Goal: Task Accomplishment & Management: Manage account settings

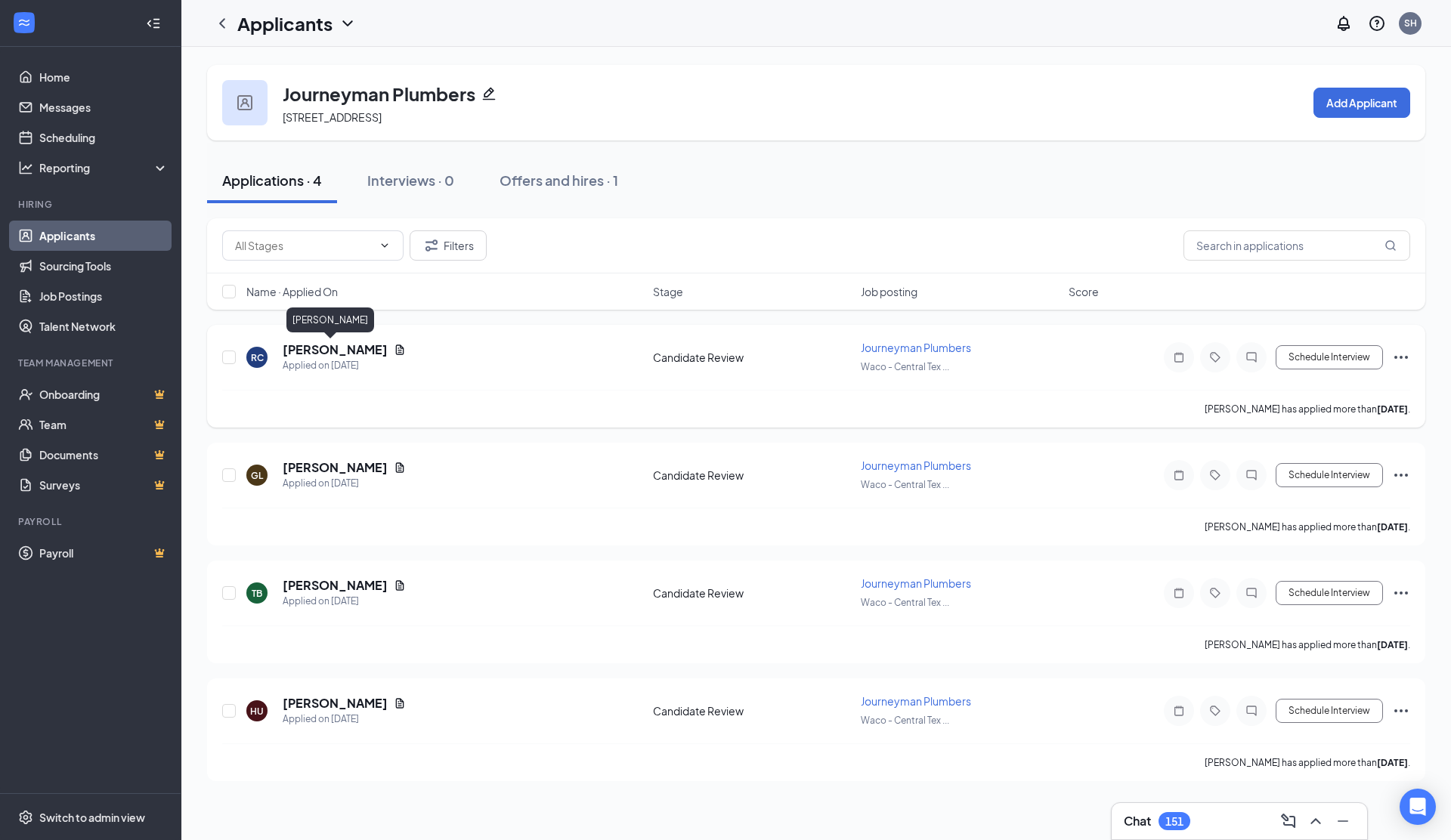
click at [307, 352] on h5 "Robert Cobb" at bounding box center [335, 350] width 105 height 17
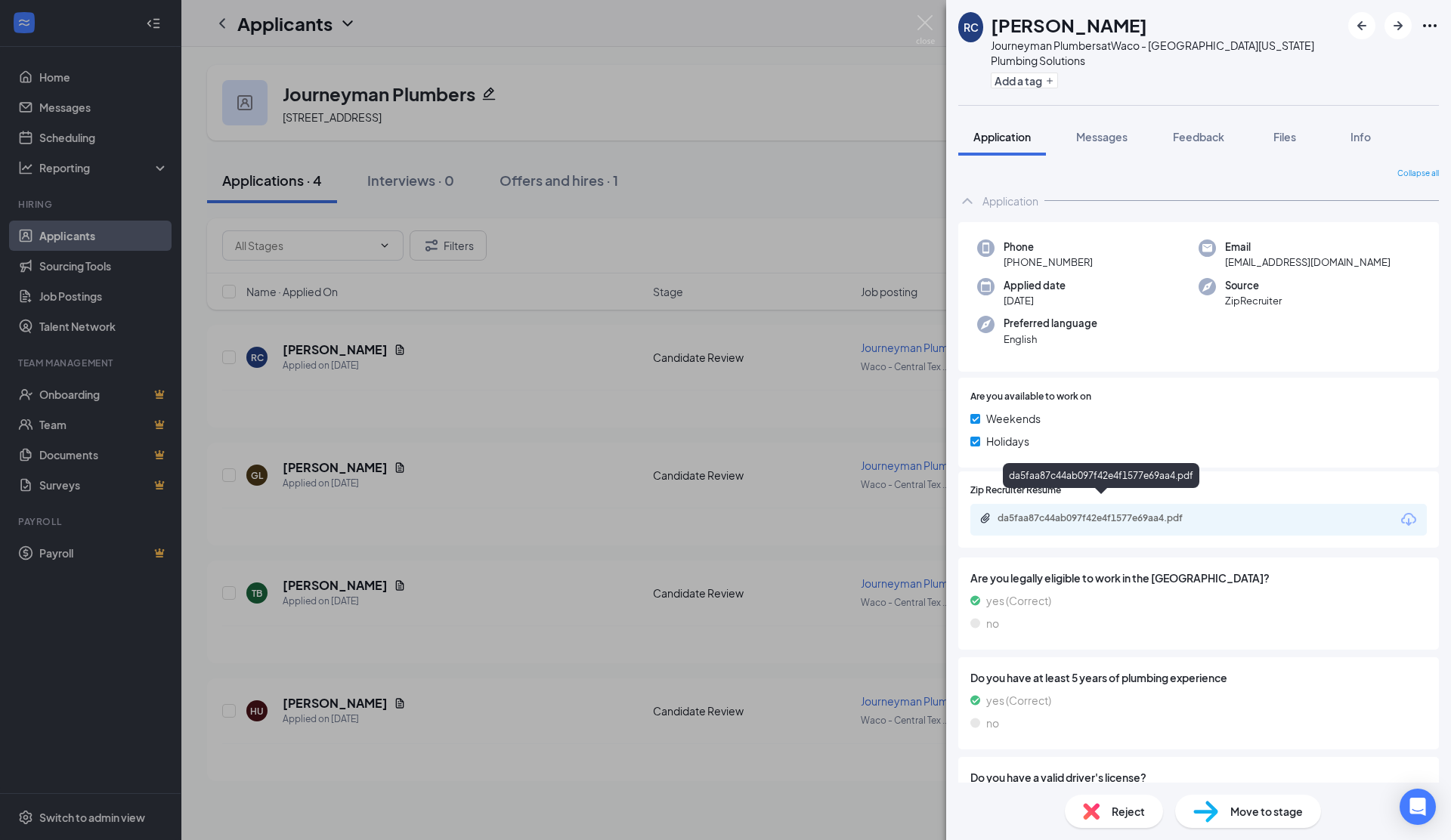
click at [1095, 512] on div "da5faa87c44ab097f42e4f1577e69aa4.pdf" at bounding box center [1103, 518] width 212 height 12
drag, startPoint x: 928, startPoint y: 23, endPoint x: 589, endPoint y: 362, distance: 479.4
click at [928, 23] on img at bounding box center [925, 30] width 19 height 30
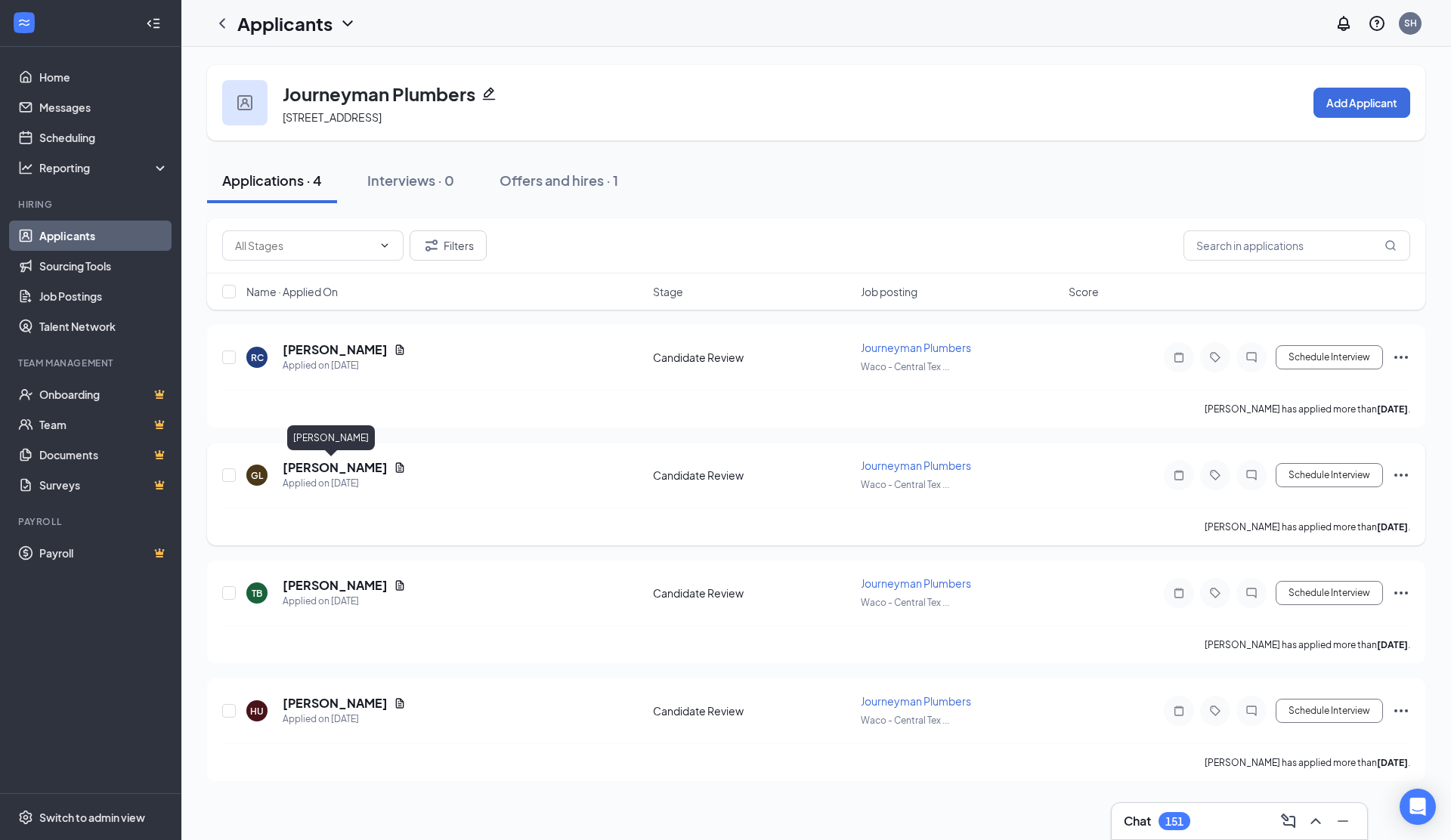
click at [337, 468] on h5 "Gilbert Lopez" at bounding box center [335, 468] width 105 height 17
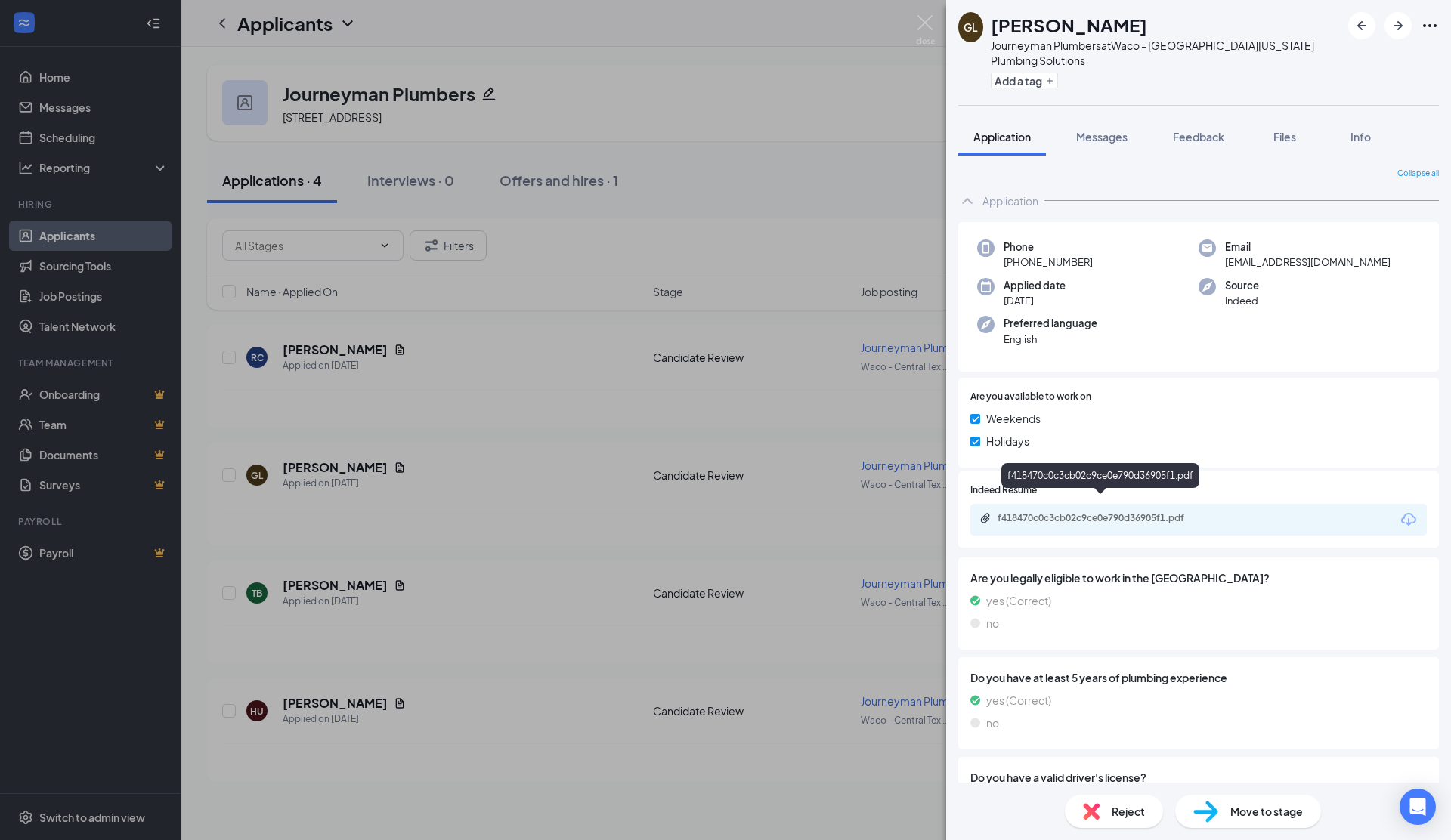
click at [1052, 512] on div "f418470c0c3cb02c9ce0e790d36905f1.pdf" at bounding box center [1103, 518] width 212 height 12
click at [924, 26] on img at bounding box center [925, 30] width 19 height 30
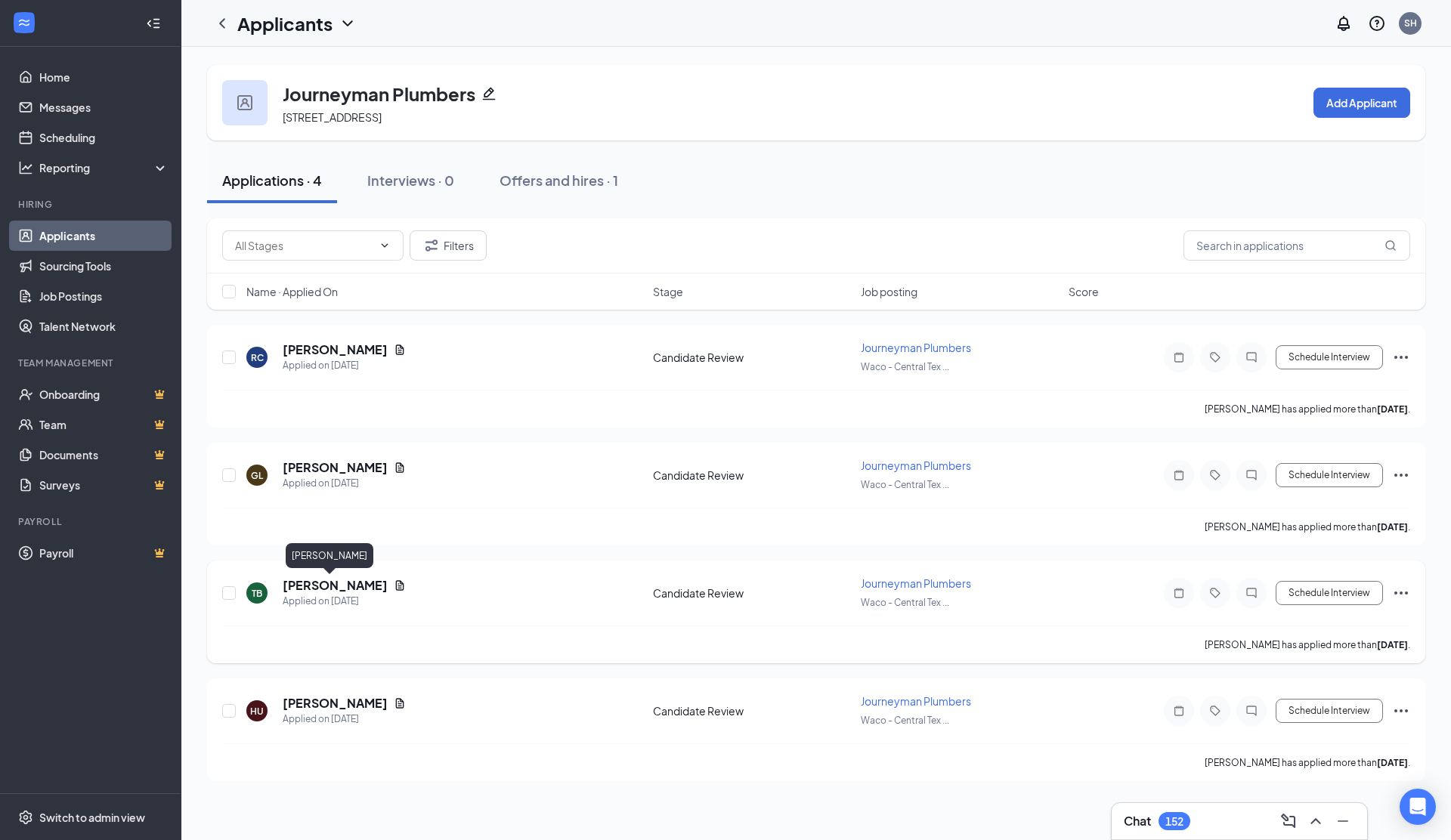
click at [302, 581] on h5 "Tyler Bielke" at bounding box center [335, 586] width 105 height 17
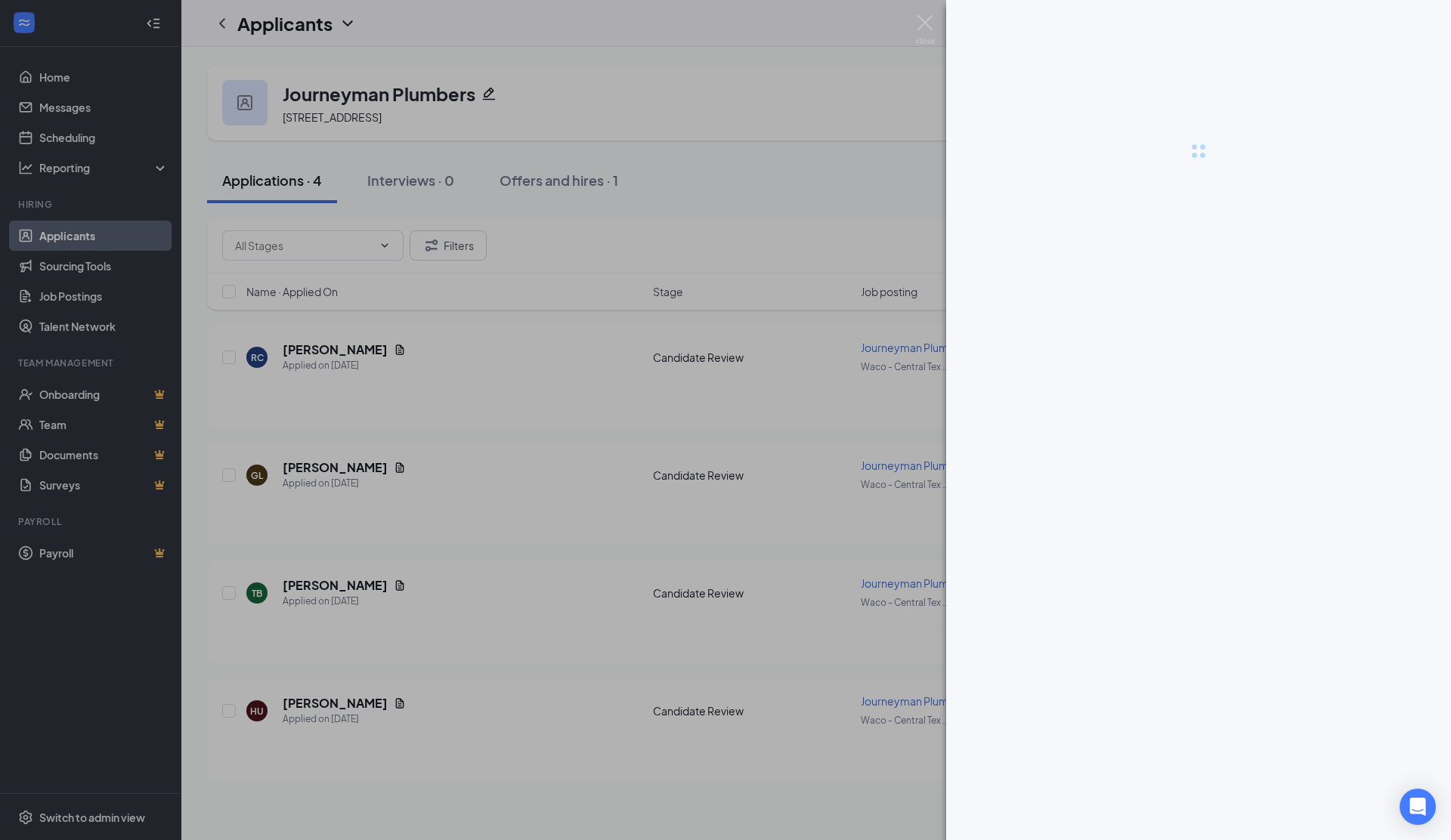
click at [1107, 166] on div at bounding box center [1198, 150] width 505 height 302
drag, startPoint x: 929, startPoint y: 17, endPoint x: 912, endPoint y: 55, distance: 41.6
click at [929, 17] on img at bounding box center [925, 30] width 19 height 30
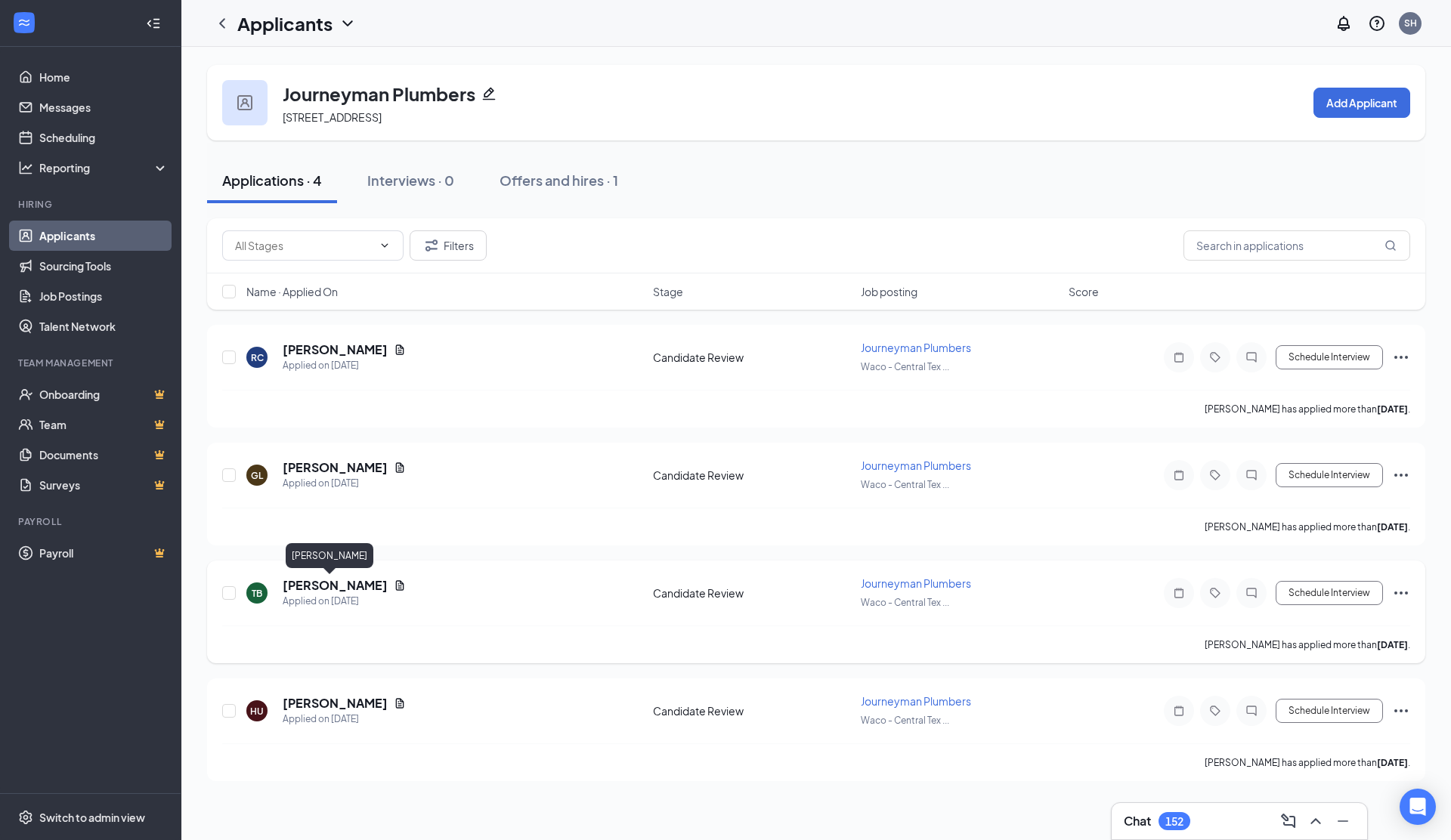
click at [317, 583] on h5 "Tyler Bielke" at bounding box center [335, 586] width 105 height 17
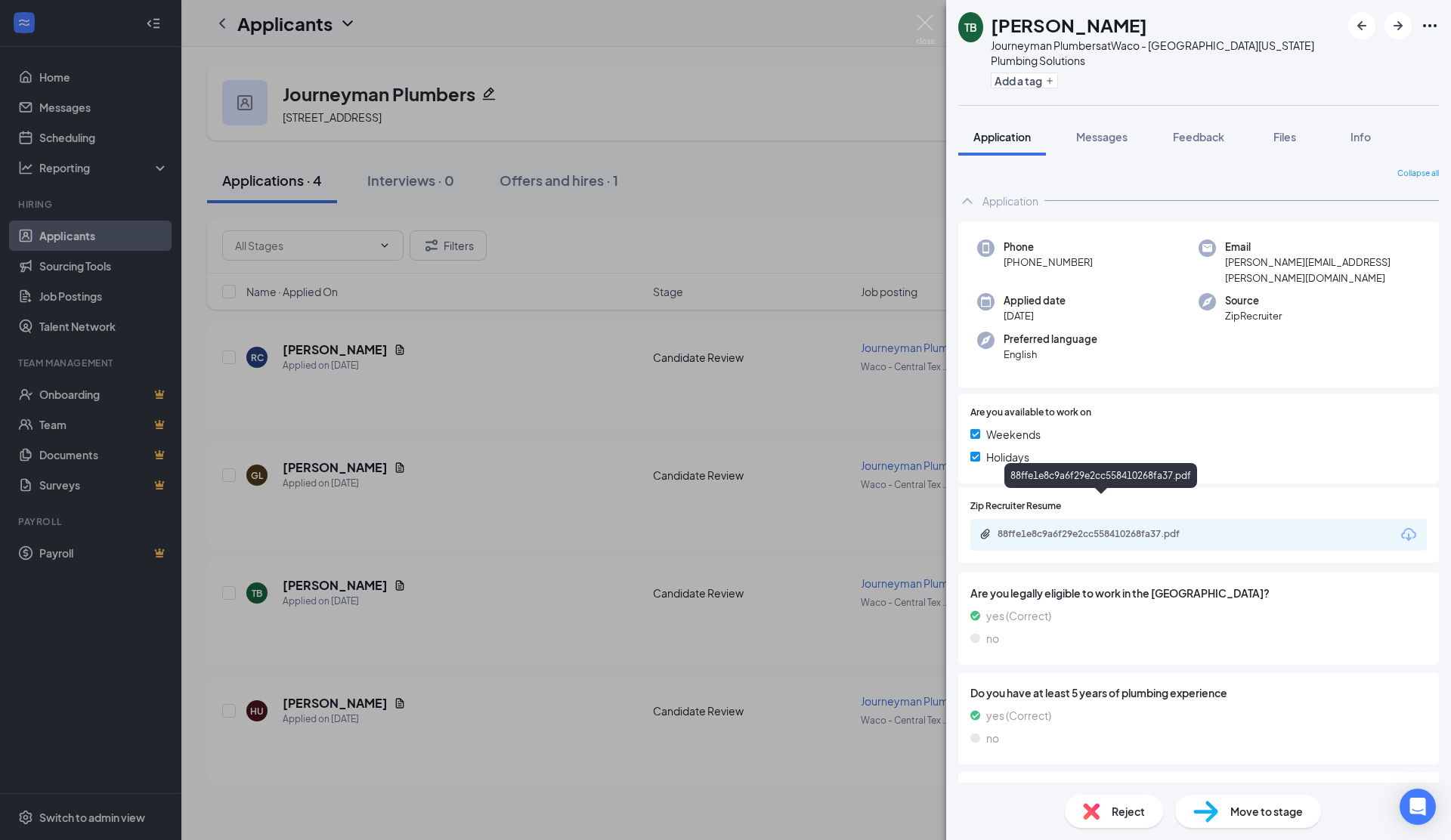
click at [1053, 528] on div "88ffe1e8c9a6f29e2cc558410268fa37.pdf" at bounding box center [1103, 534] width 212 height 12
drag, startPoint x: 930, startPoint y: 23, endPoint x: 822, endPoint y: 303, distance: 300.1
click at [930, 23] on img at bounding box center [925, 30] width 19 height 30
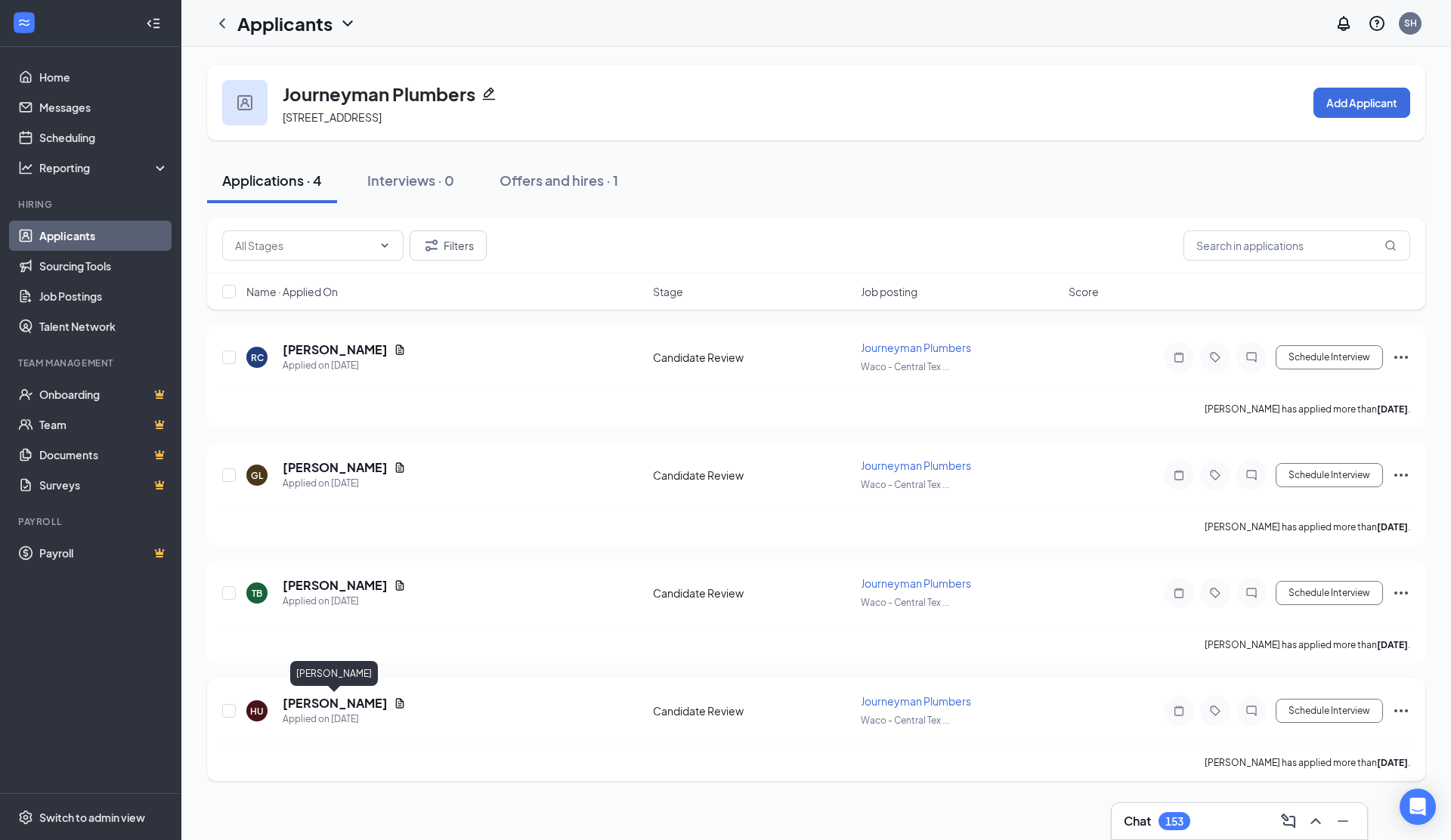
click at [328, 705] on h5 "Heriberto Uvalle" at bounding box center [335, 703] width 105 height 17
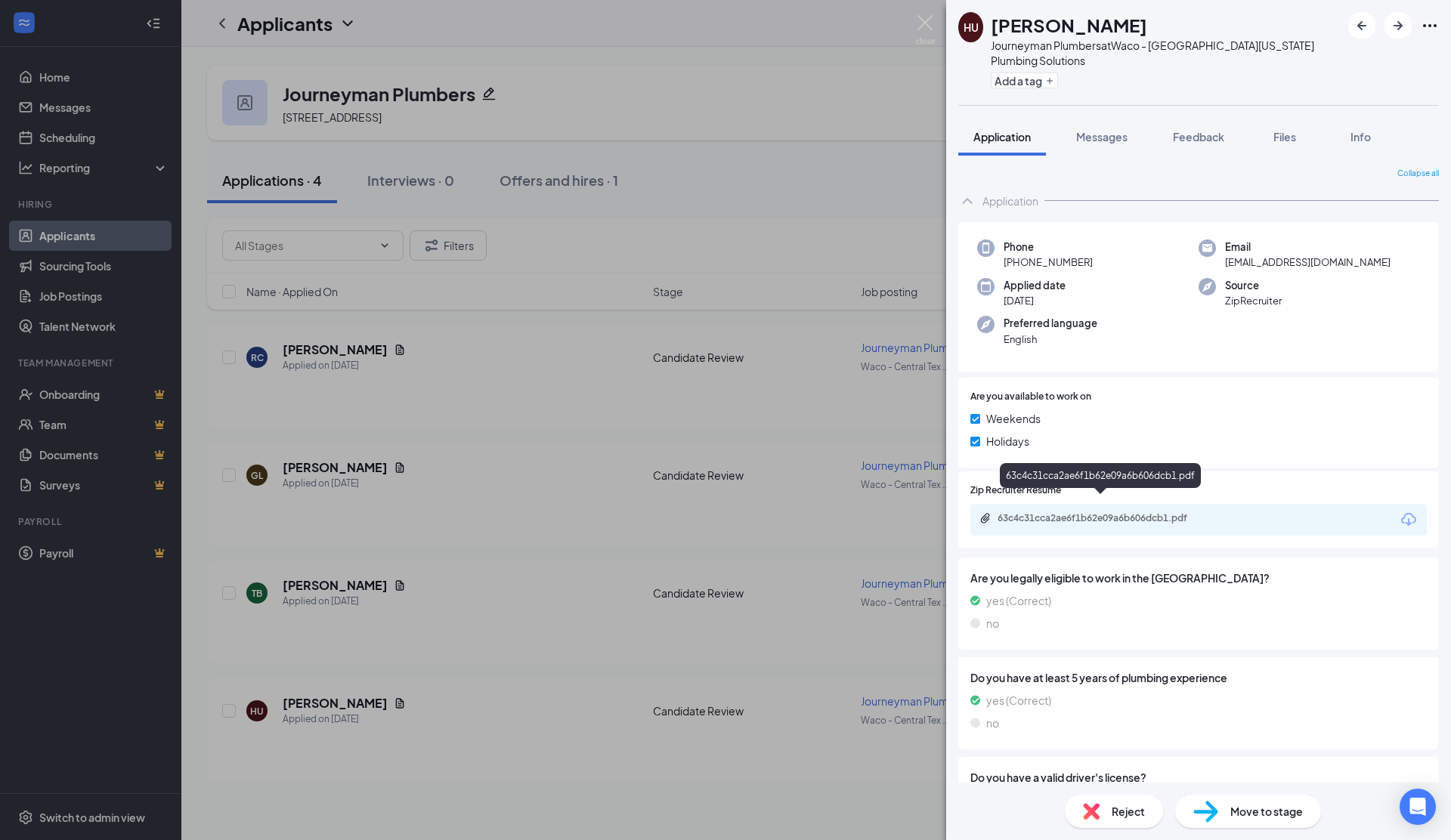
click at [1038, 512] on div "63c4c31cca2ae6f1b62e09a6b606dcb1.pdf" at bounding box center [1103, 518] width 212 height 12
drag, startPoint x: 920, startPoint y: 17, endPoint x: 481, endPoint y: 16, distance: 439.0
click at [920, 17] on img at bounding box center [925, 30] width 19 height 30
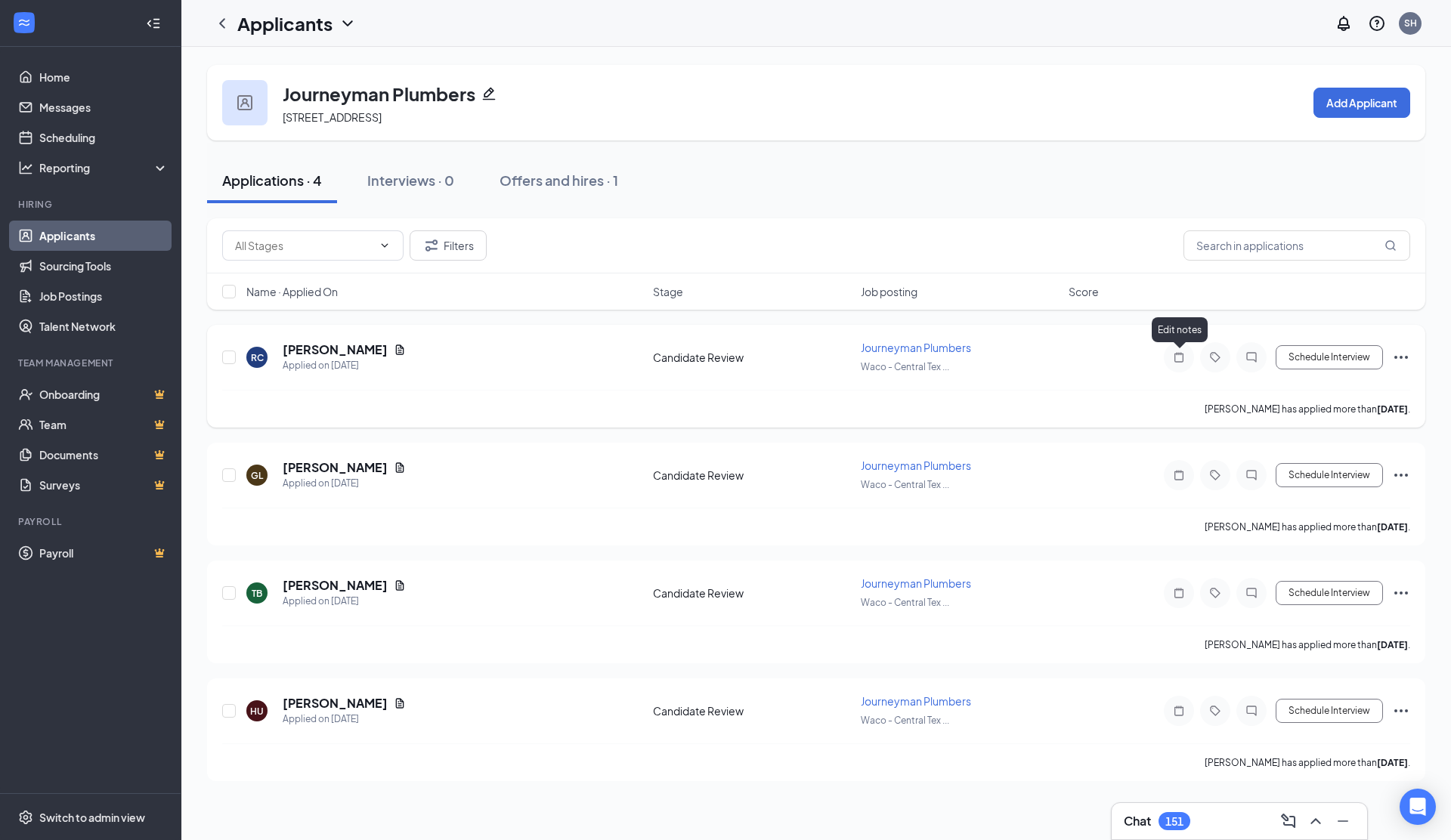
click at [1183, 355] on icon "Note" at bounding box center [1179, 357] width 9 height 10
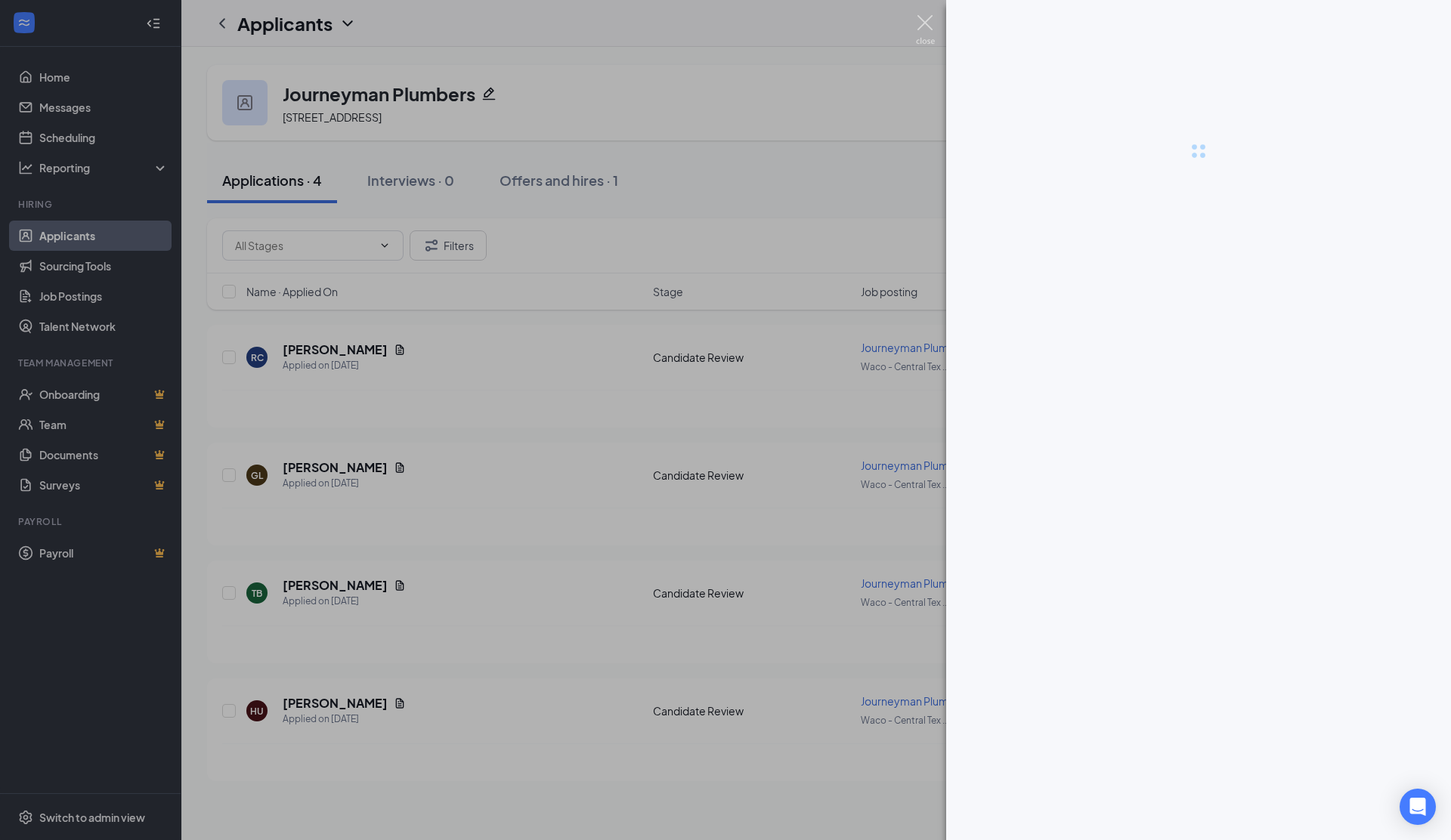
click at [930, 17] on img at bounding box center [925, 30] width 19 height 30
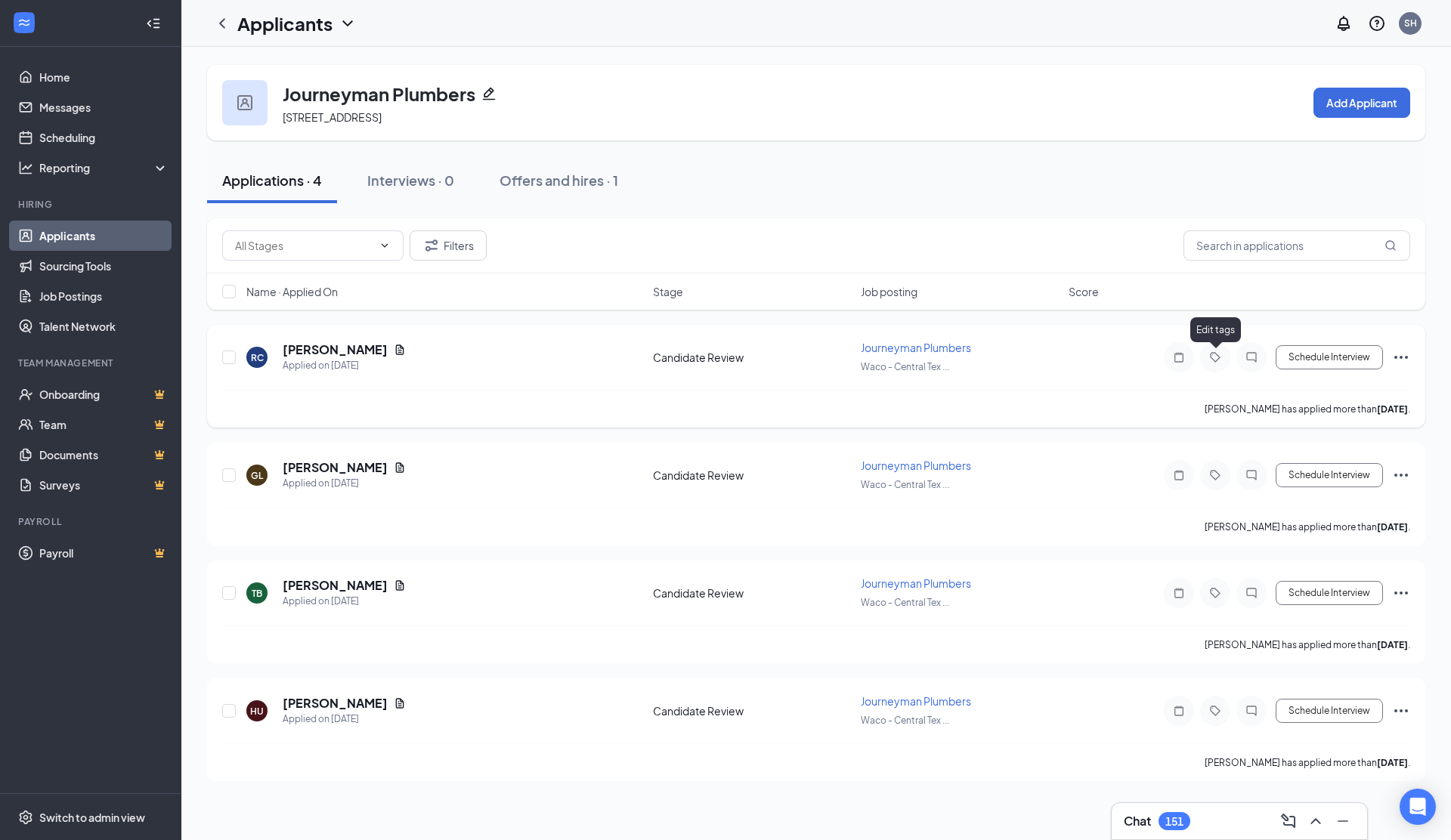
click at [1215, 359] on icon "Tag" at bounding box center [1215, 357] width 18 height 12
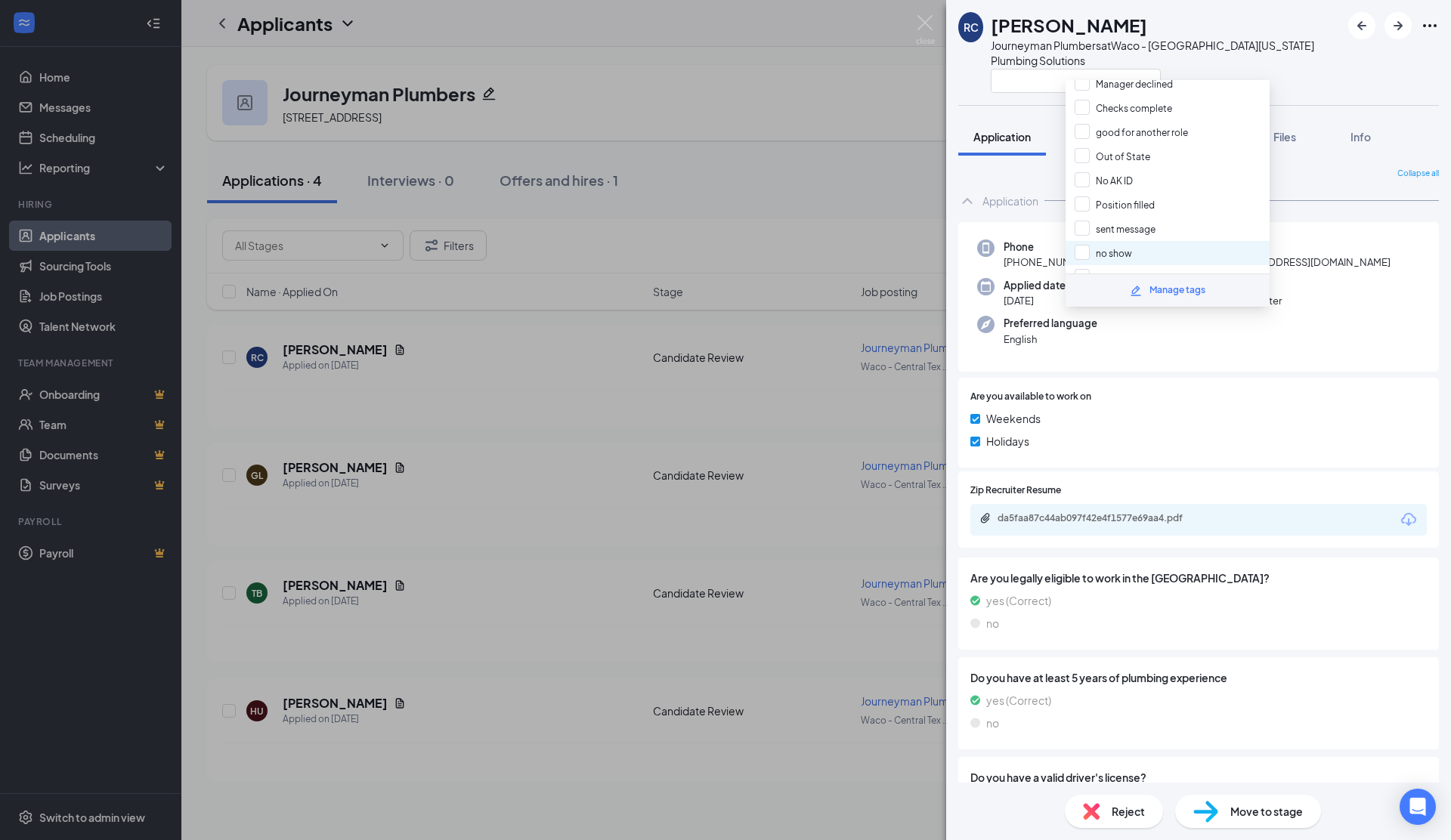
scroll to position [114, 0]
click at [1086, 258] on input "hold for later" at bounding box center [1113, 262] width 77 height 17
checkbox input "true"
click at [1289, 358] on div "Phone +1 (254) 366-1766 Email rcobbtx@gmail.com Applied date Sep 11 Source ZipR…" at bounding box center [1198, 537] width 481 height 631
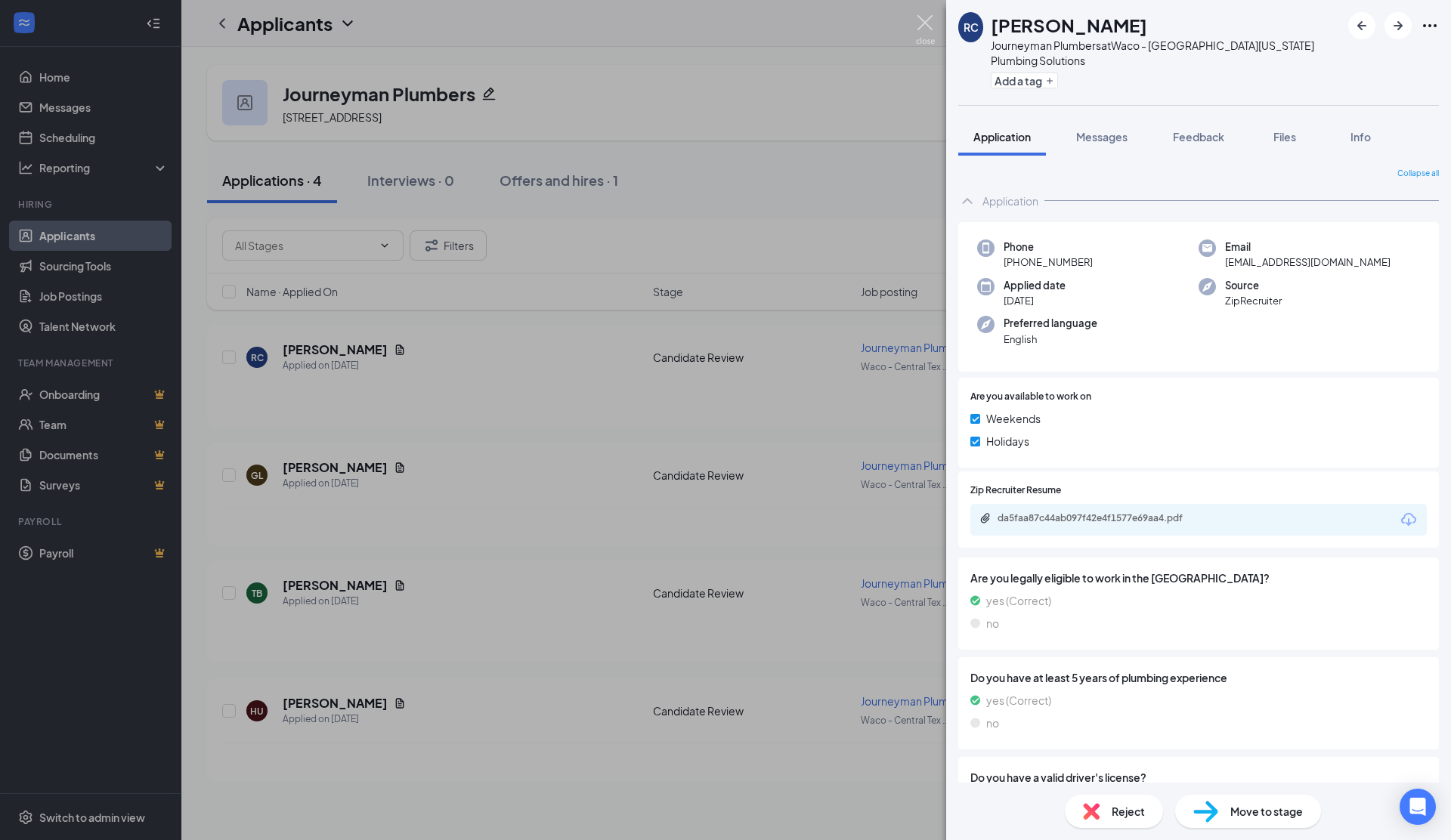
click at [924, 20] on img at bounding box center [925, 30] width 19 height 30
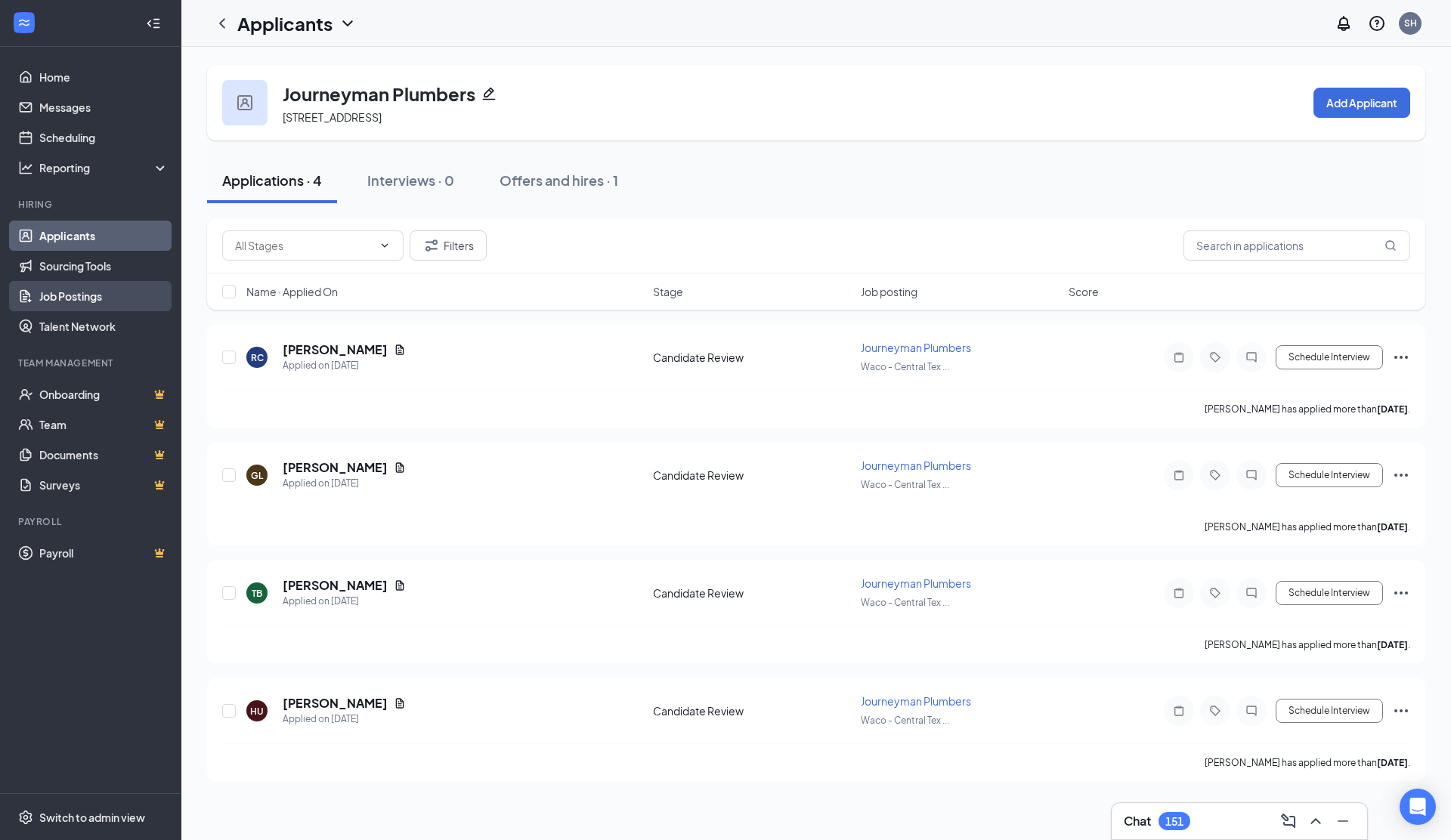
click at [89, 296] on link "Job Postings" at bounding box center [104, 297] width 129 height 31
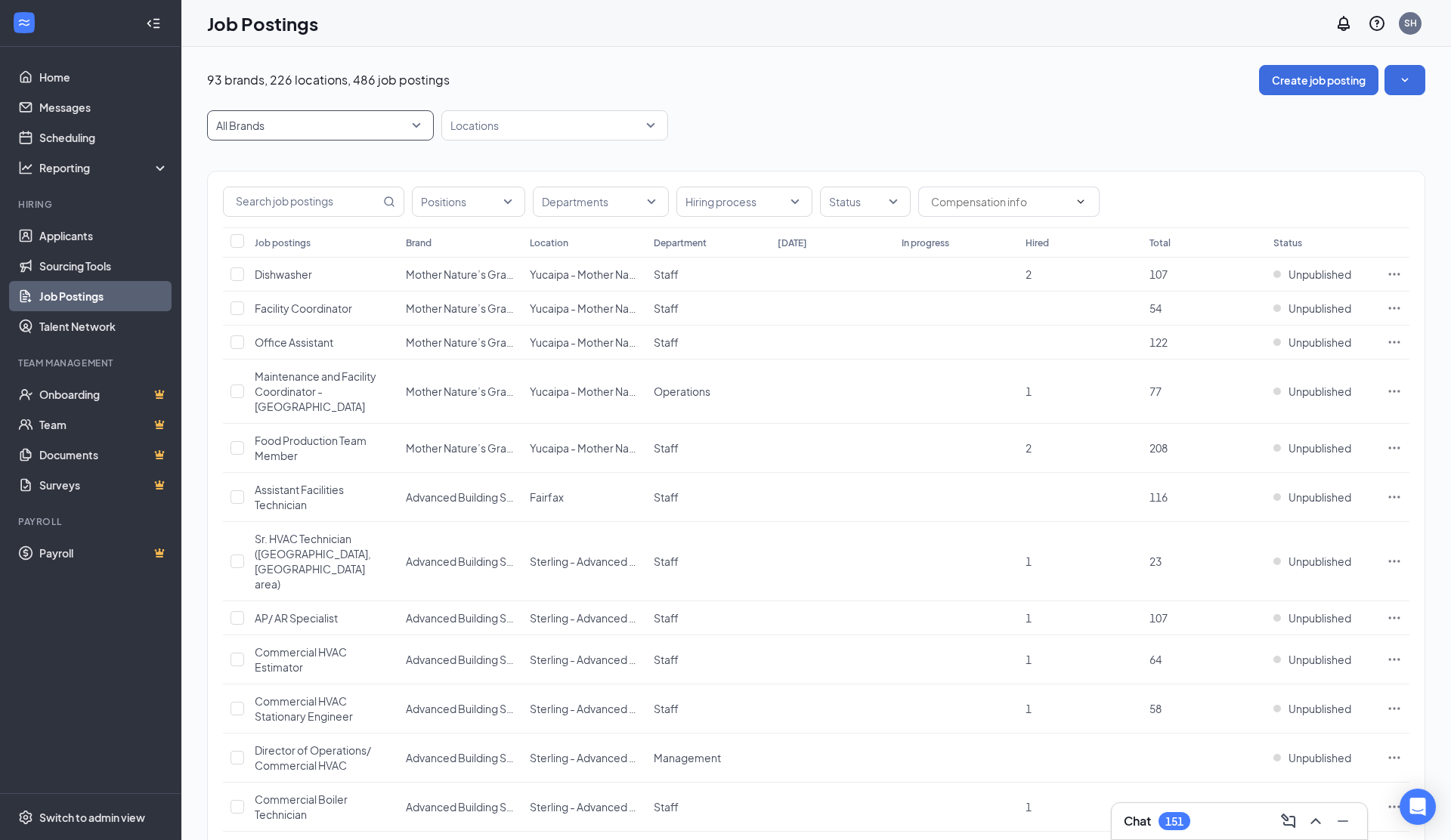
click at [318, 122] on span "All Brands" at bounding box center [313, 126] width 195 height 15
click at [259, 176] on p "Gardner Construction" at bounding box center [295, 180] width 152 height 15
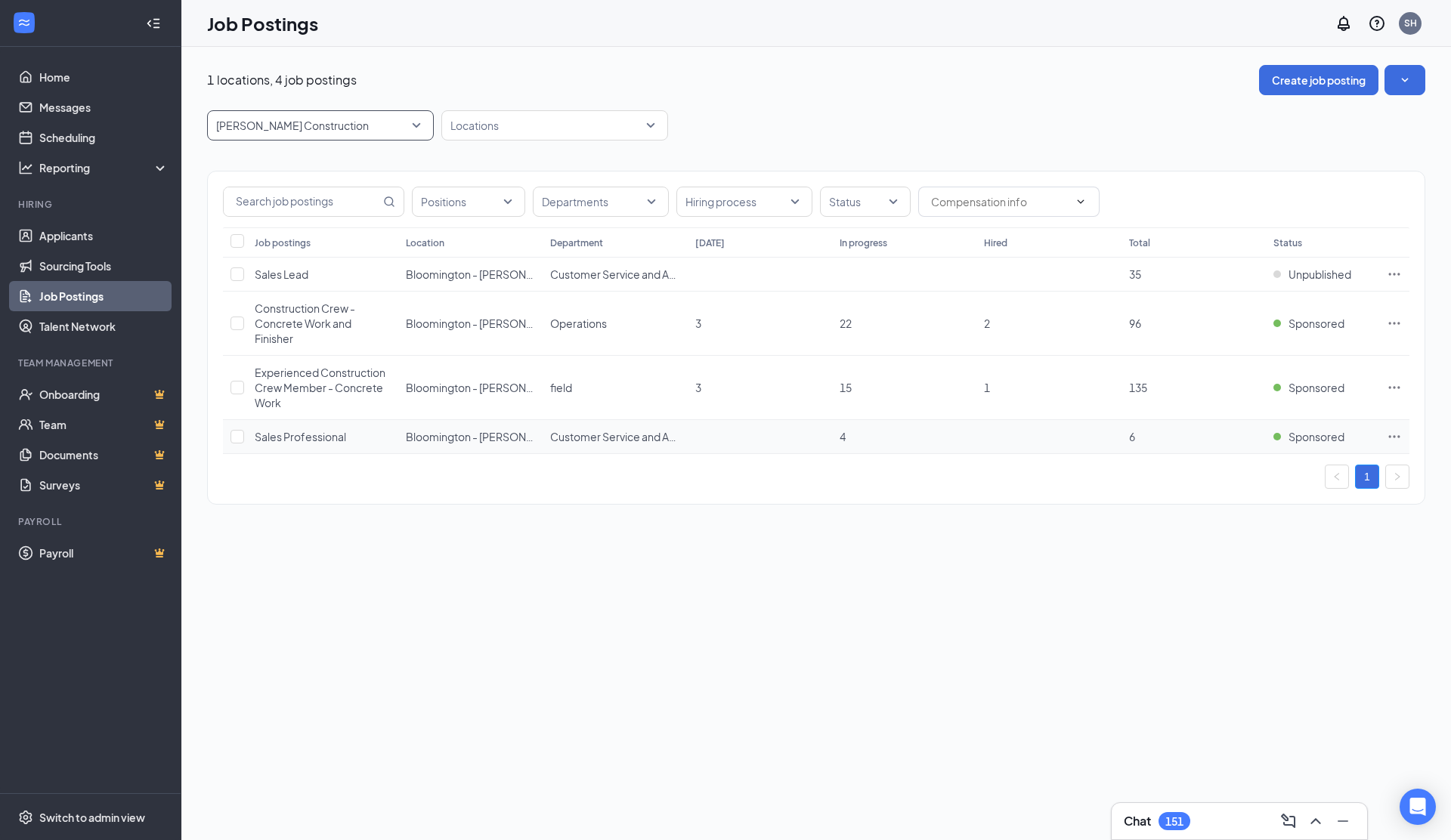
click at [1397, 436] on icon "Ellipses" at bounding box center [1394, 437] width 15 height 15
click at [1238, 605] on span "View applicants" at bounding box center [1226, 600] width 77 height 14
click at [1398, 433] on icon "Ellipses" at bounding box center [1394, 437] width 15 height 15
click at [1255, 478] on li "Edit job posting" at bounding box center [1289, 468] width 227 height 35
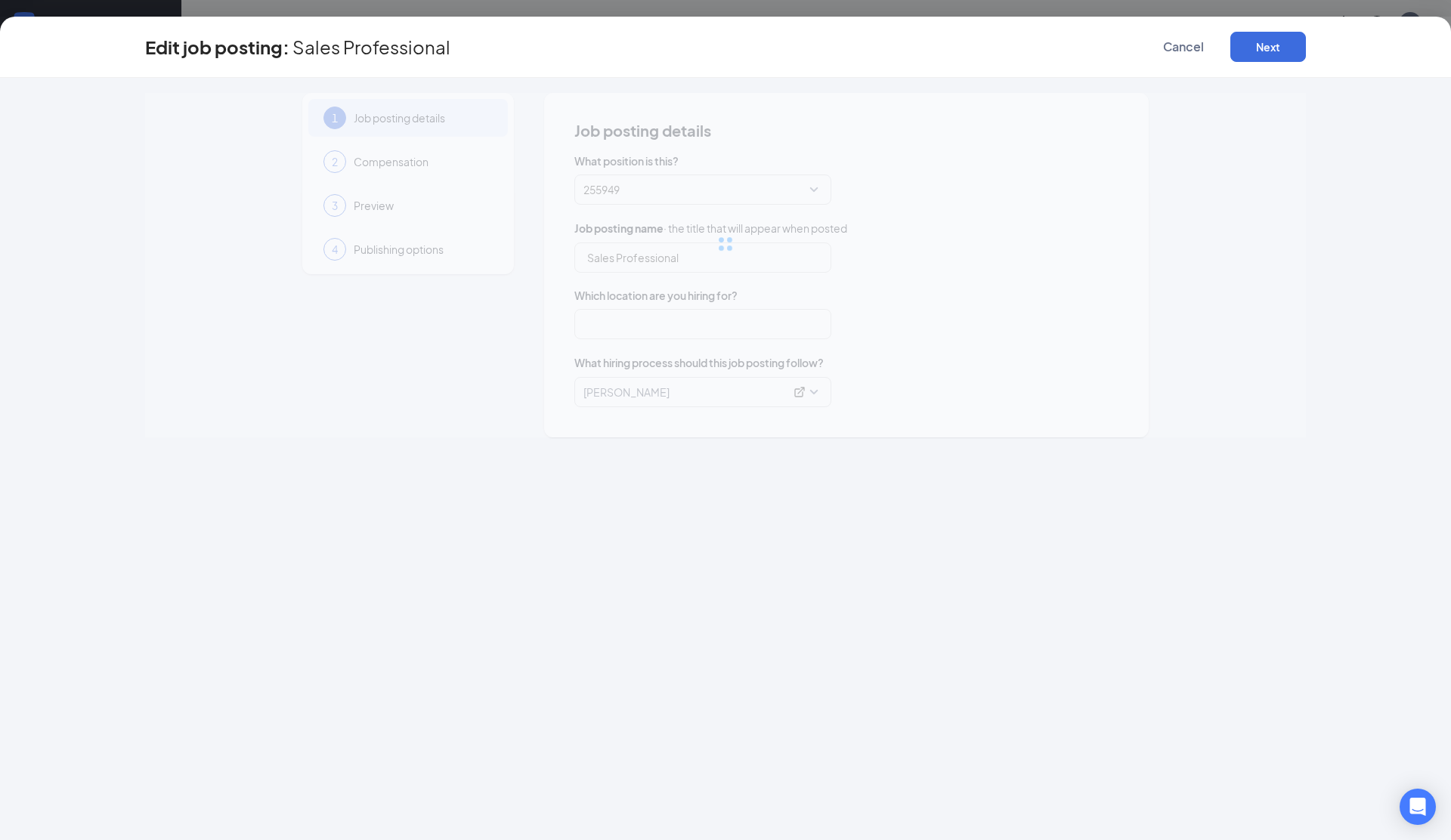
type input "Sales Professional"
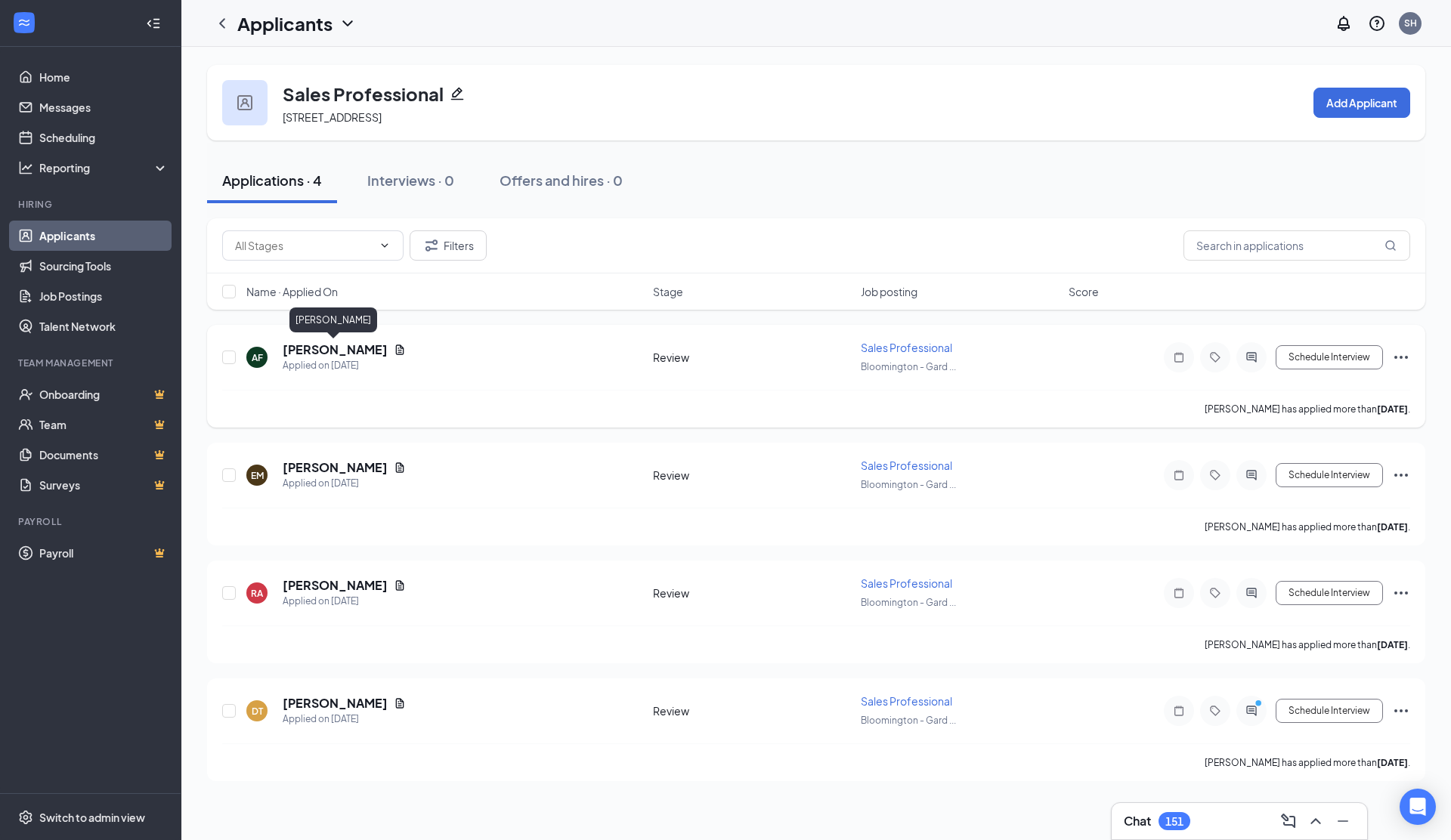
click at [315, 346] on h5 "Alexis Ferguson" at bounding box center [335, 350] width 105 height 17
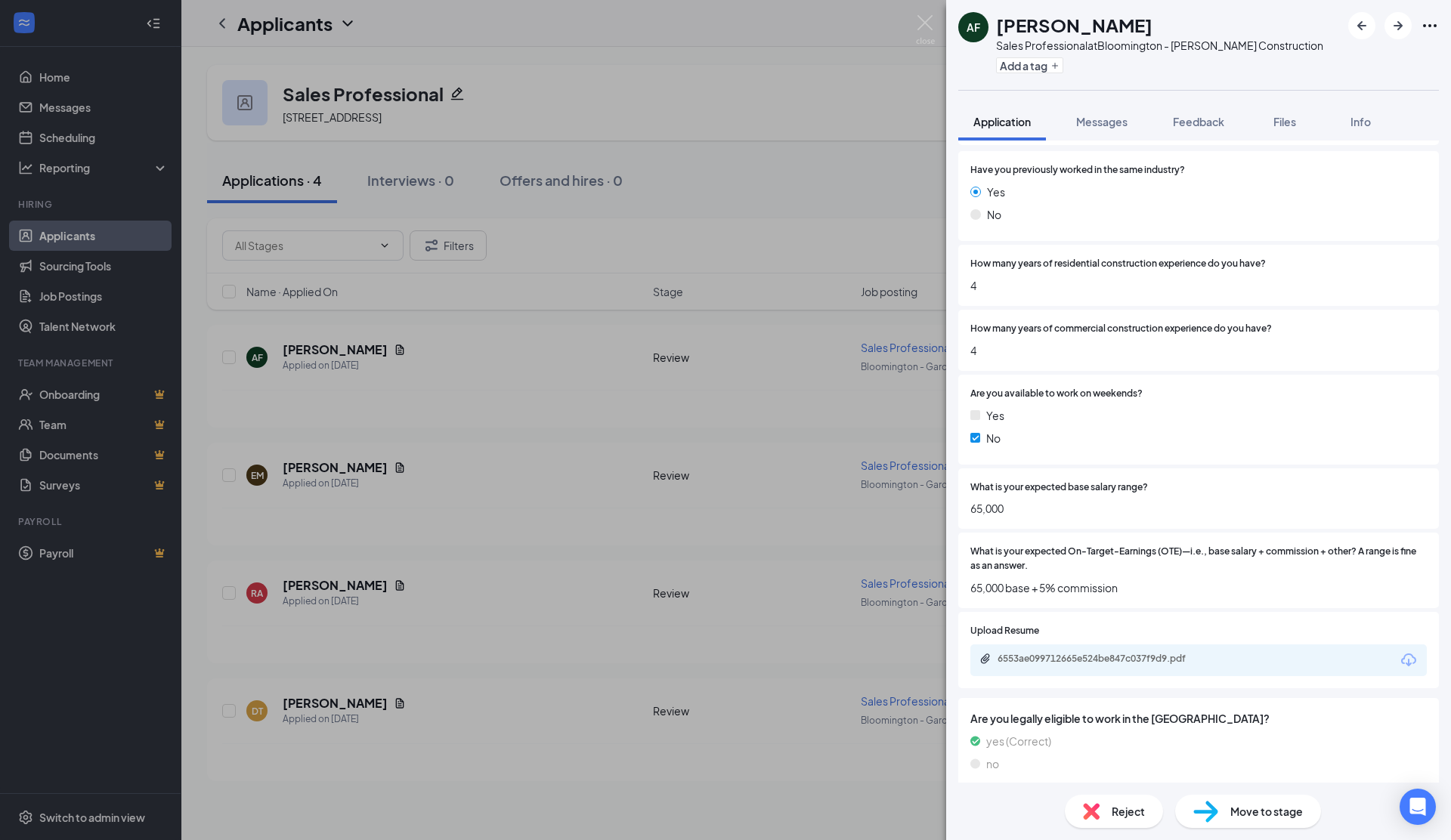
scroll to position [265, 0]
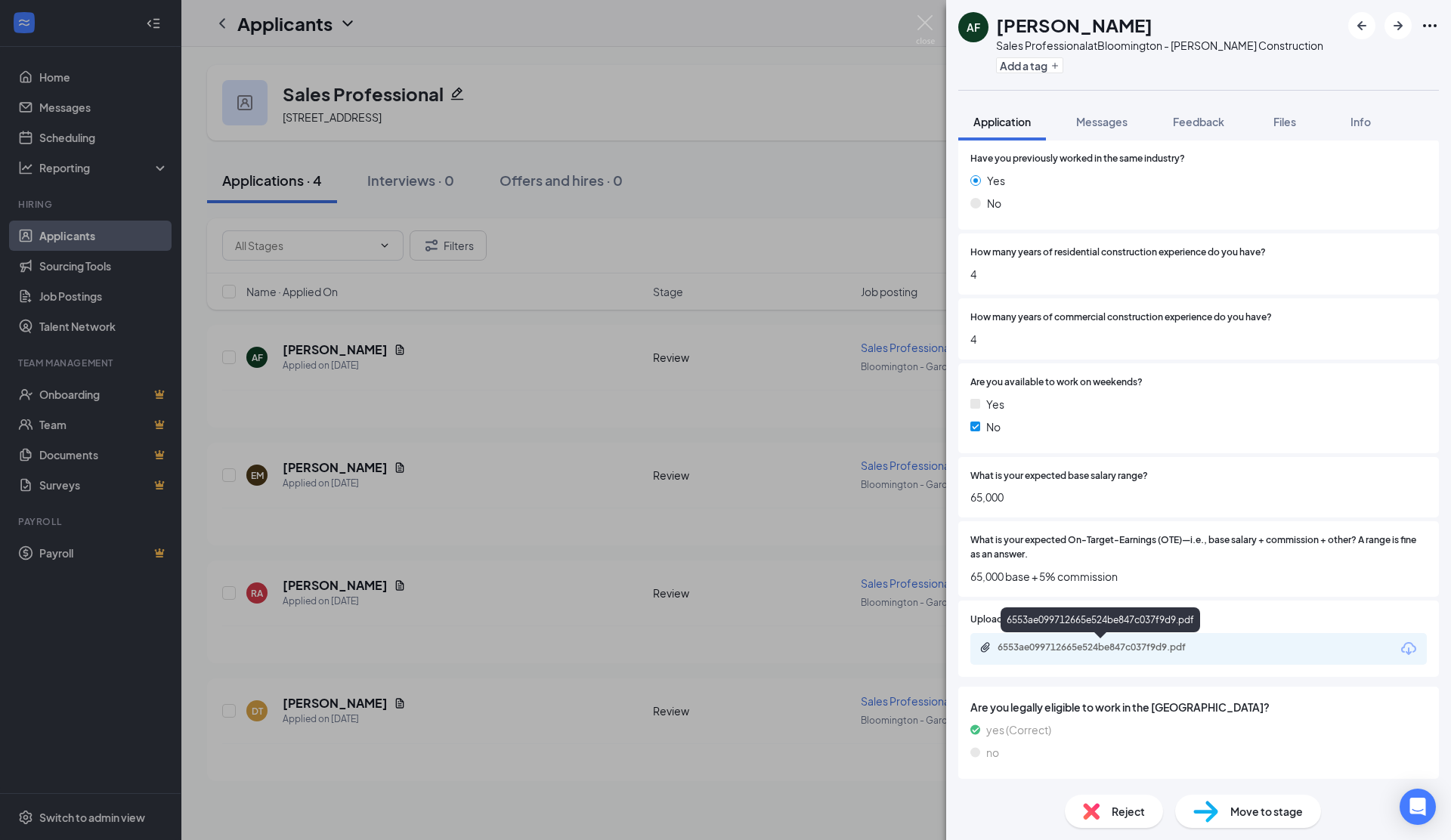
click at [1072, 650] on div "6553ae099712665e524be847c037f9d9.pdf" at bounding box center [1103, 647] width 212 height 12
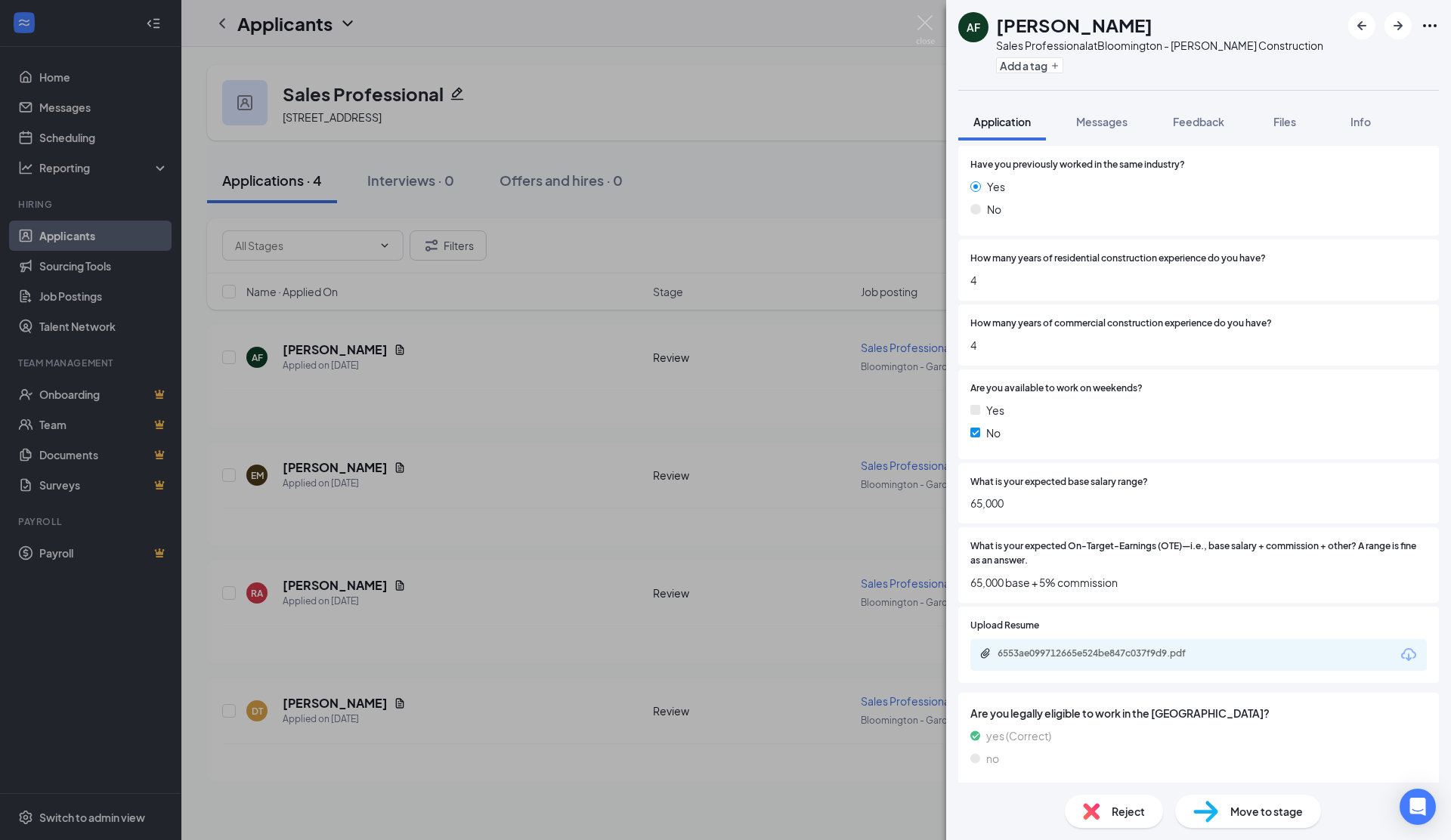
click at [1222, 814] on div "Move to stage" at bounding box center [1248, 811] width 145 height 33
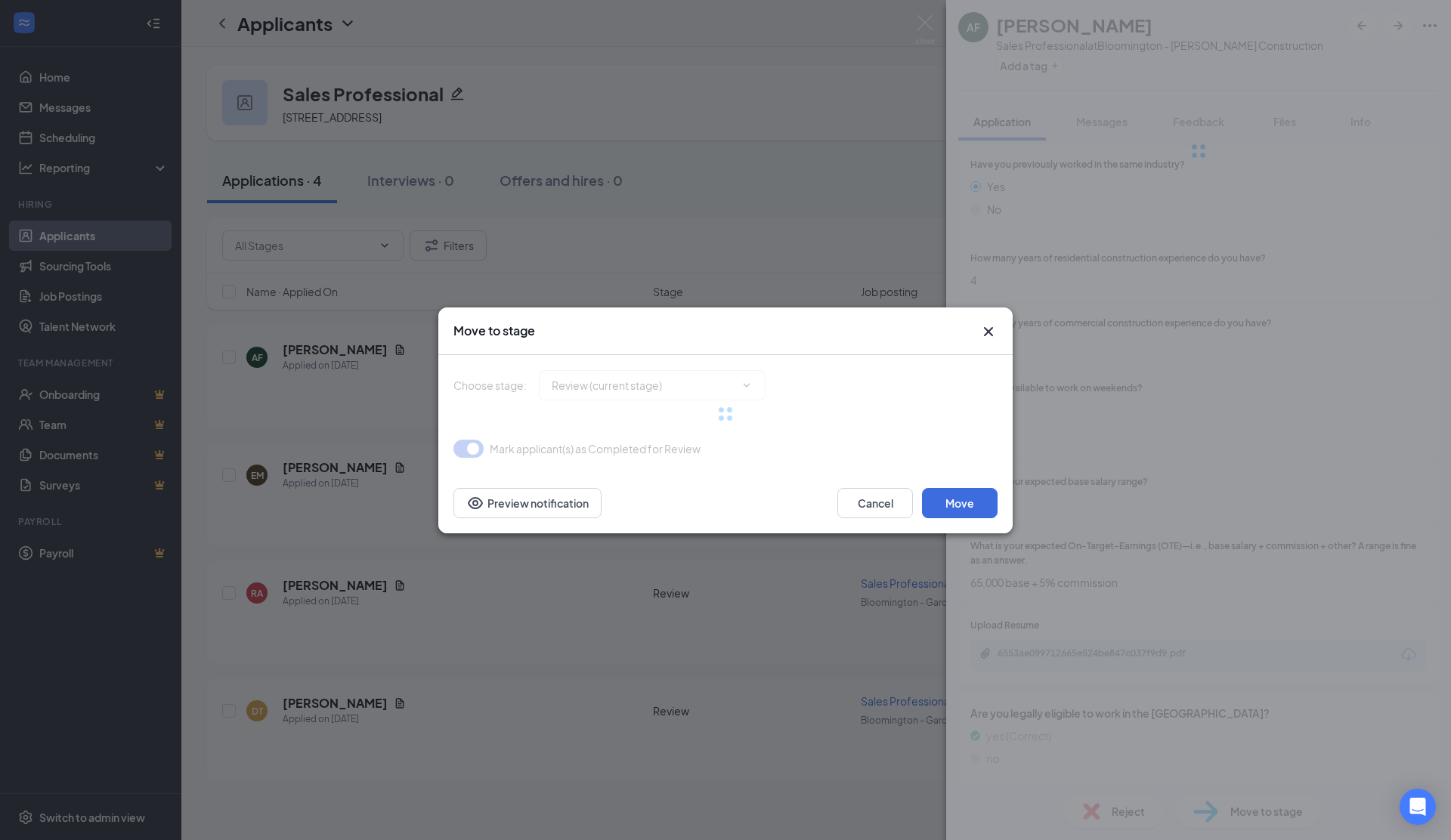
type input "Phone interview (next stage)"
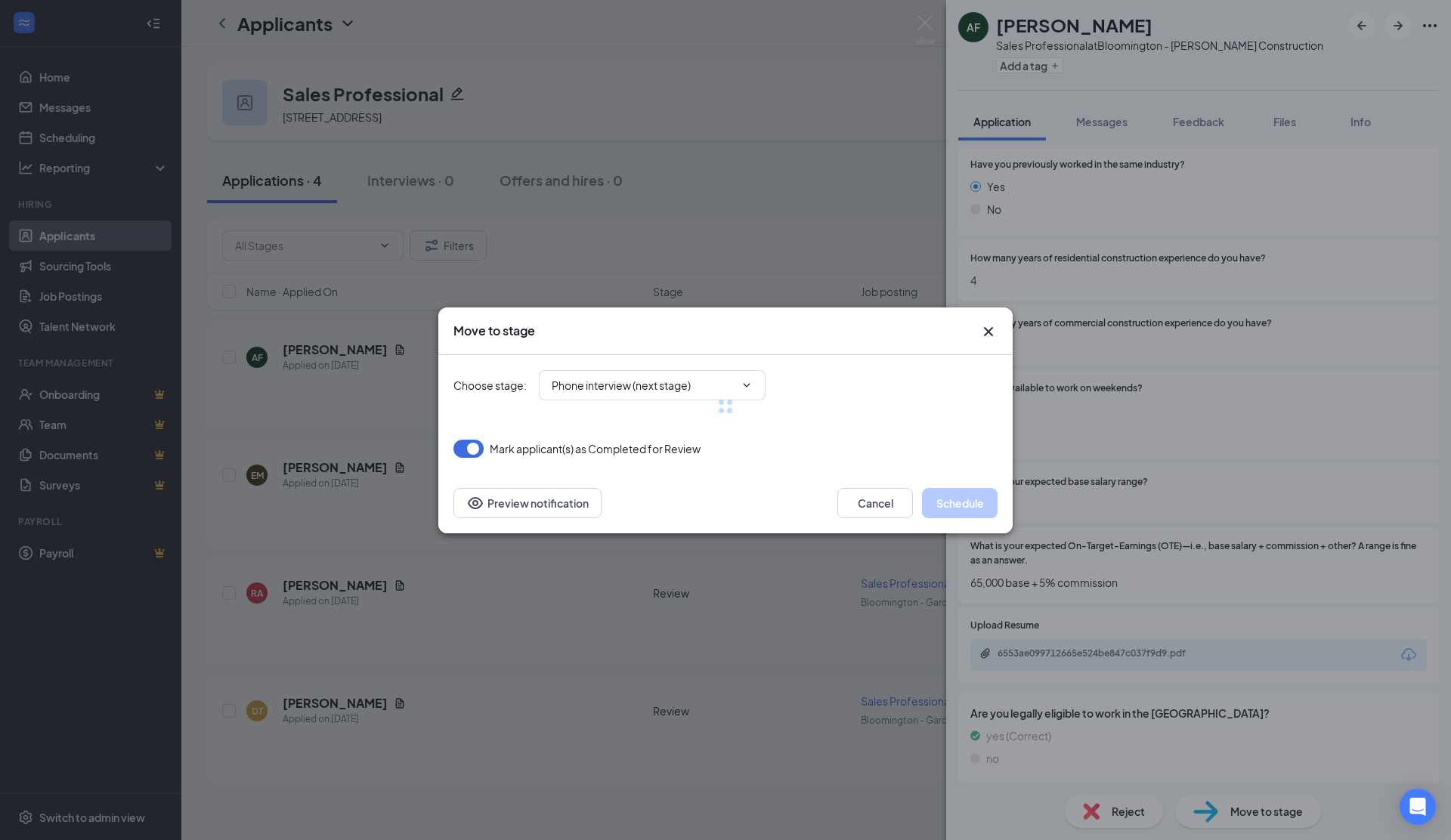
click at [464, 448] on div at bounding box center [726, 406] width 544 height 103
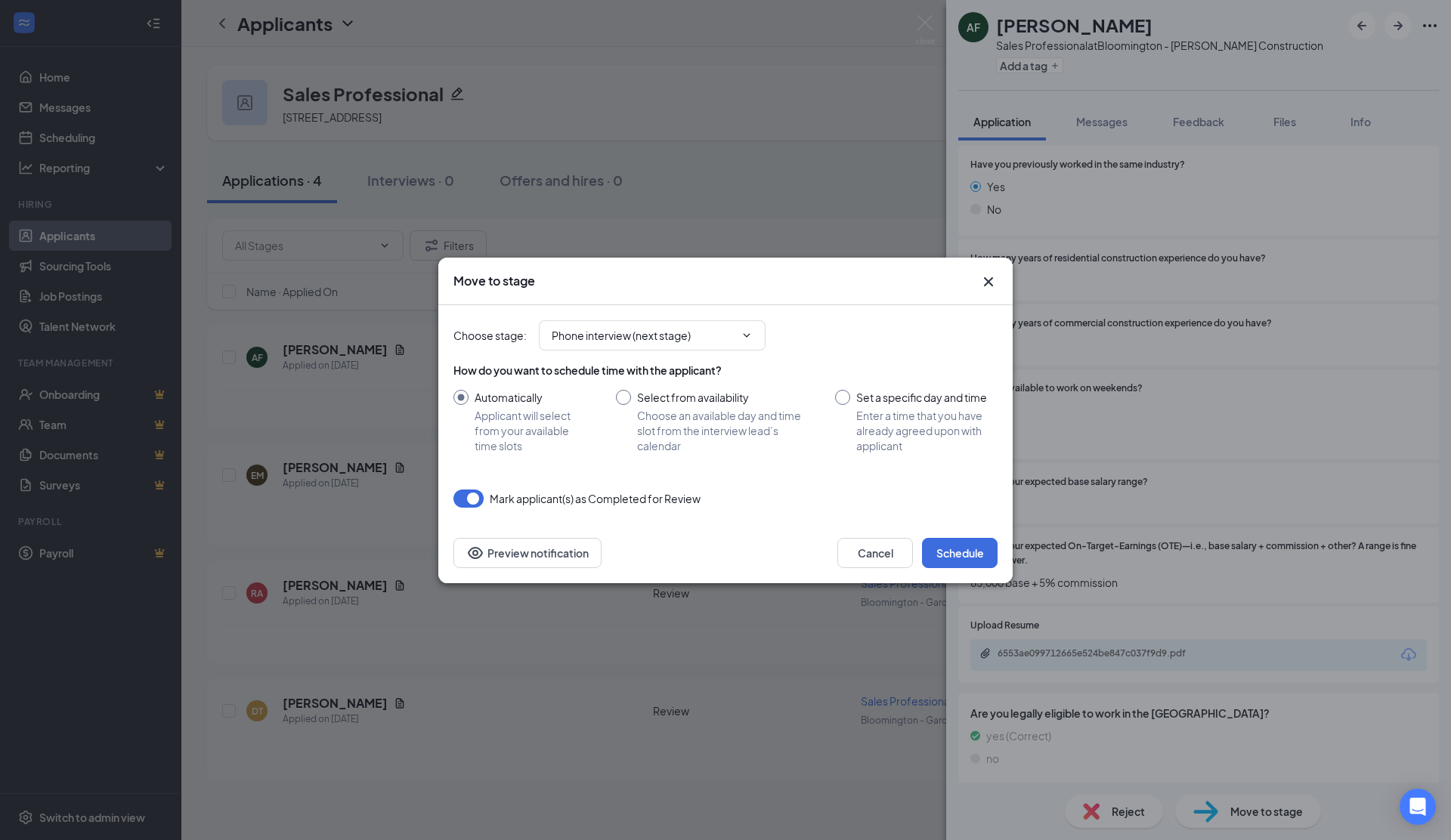
click at [464, 494] on button "button" at bounding box center [469, 498] width 31 height 18
click at [967, 554] on button "Schedule" at bounding box center [959, 553] width 76 height 31
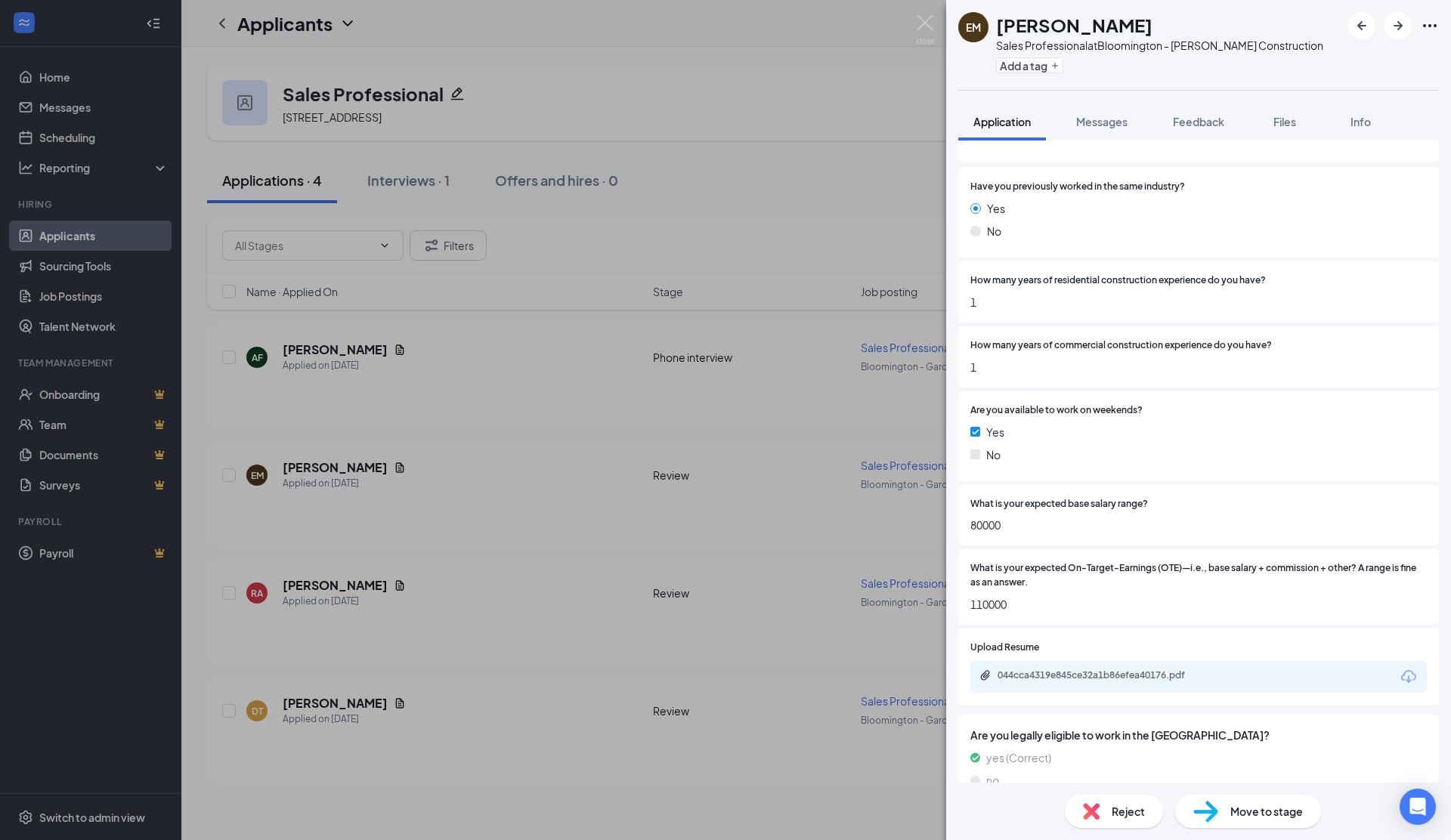
scroll to position [245, 0]
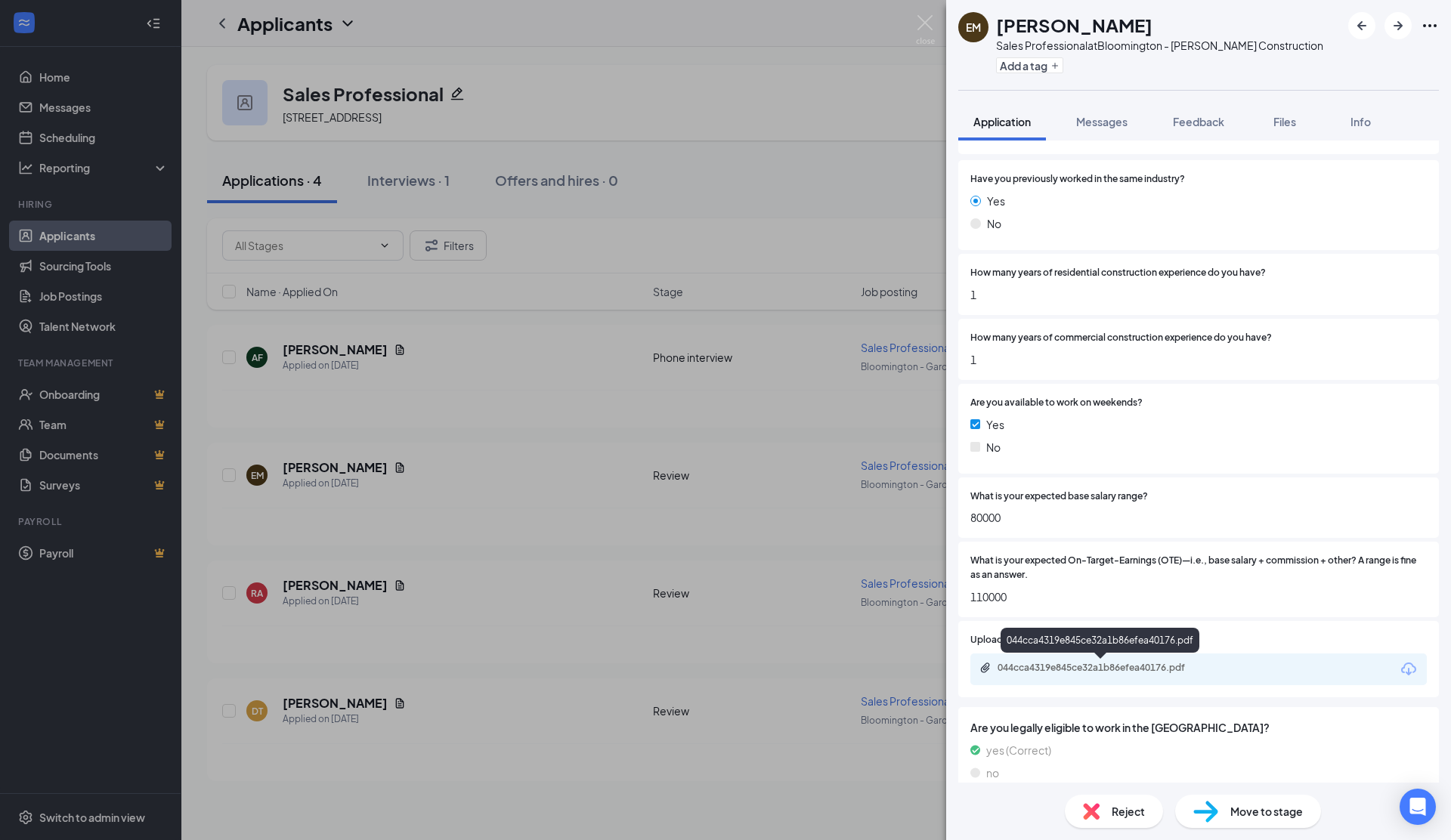
click at [1014, 664] on div "044cca4319e845ce32a1b86efea40176.pdf" at bounding box center [1103, 667] width 212 height 12
click at [1219, 818] on div "Move to stage" at bounding box center [1248, 811] width 145 height 33
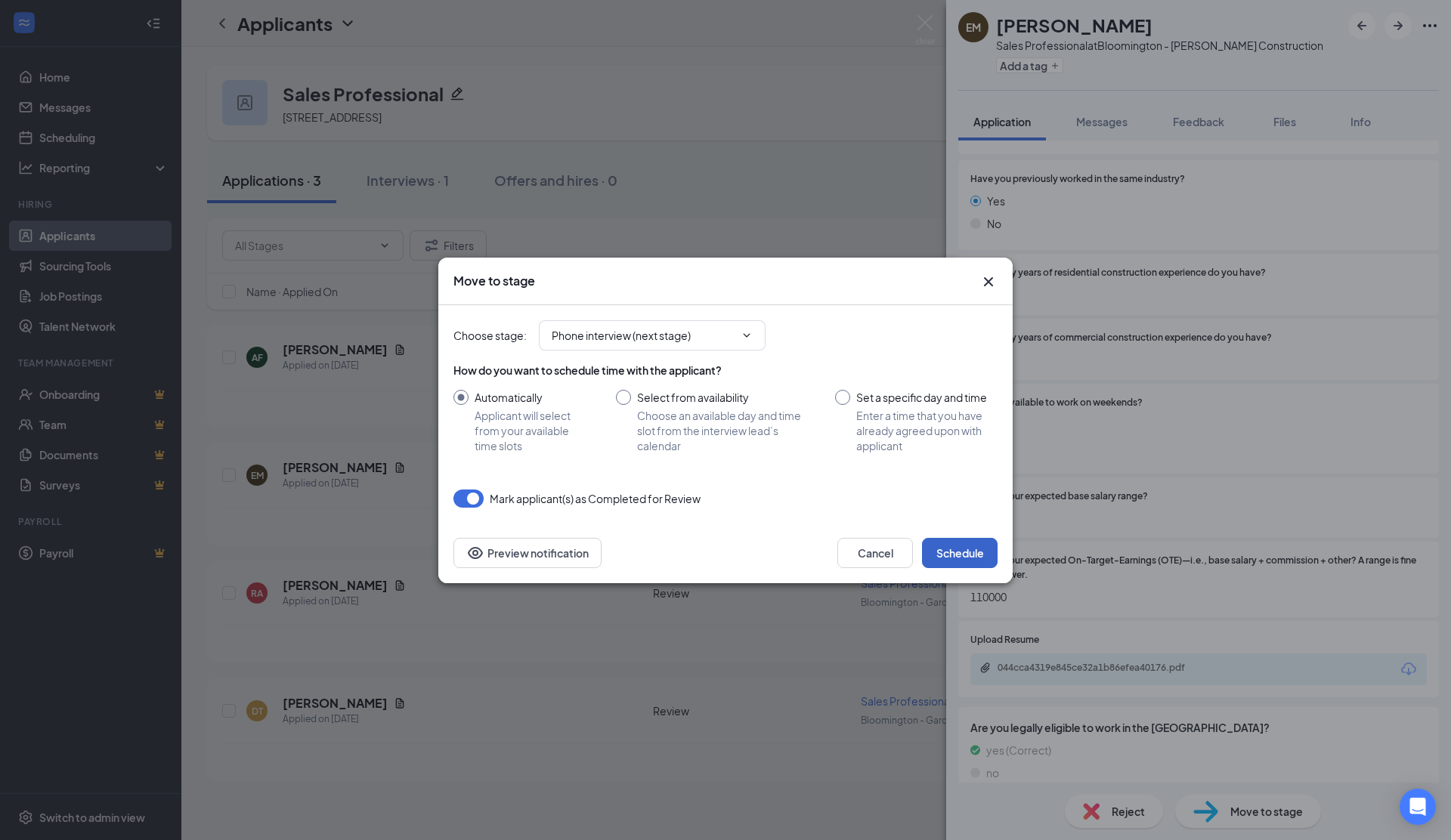
click at [956, 553] on button "Schedule" at bounding box center [959, 553] width 76 height 31
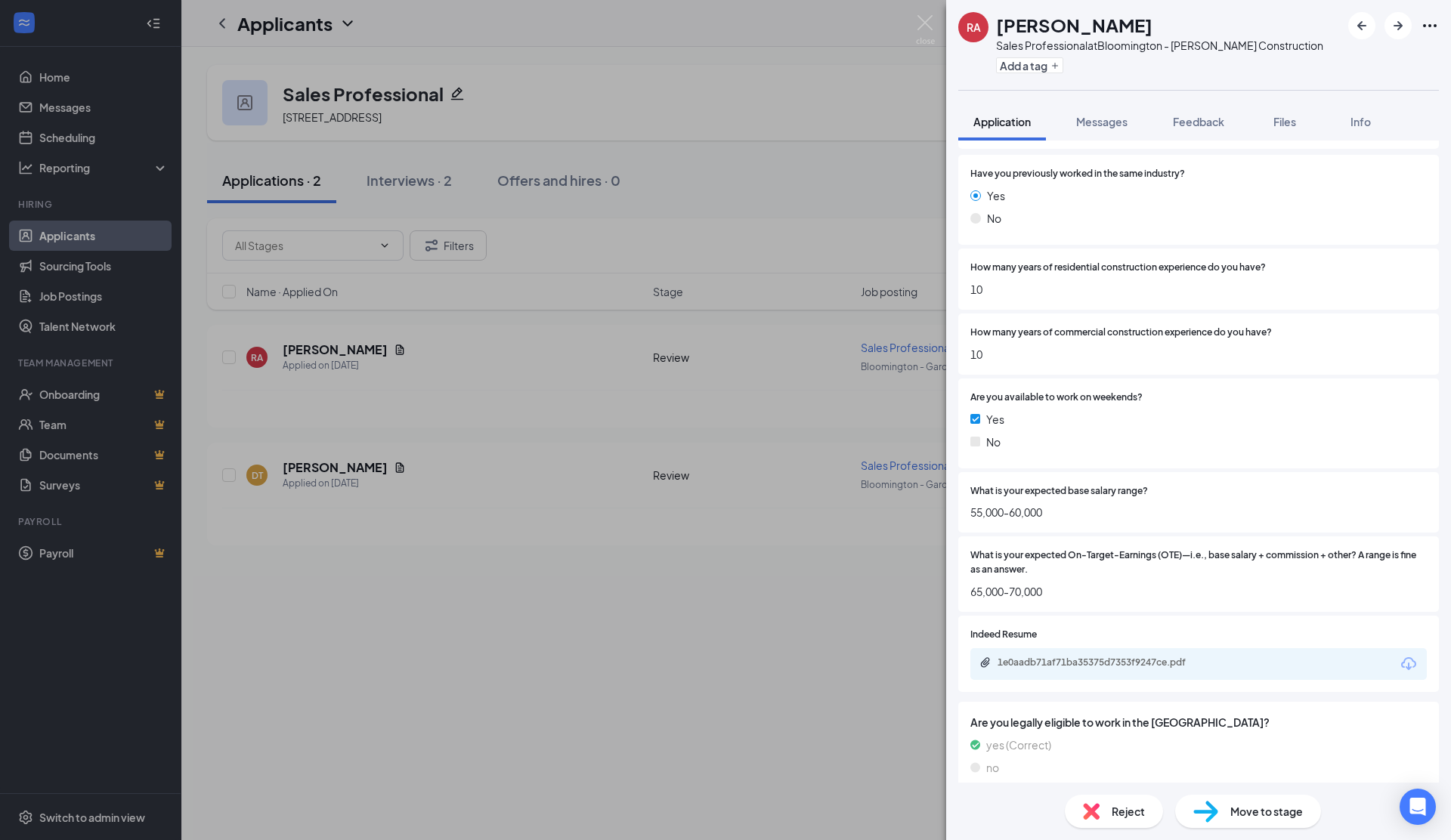
scroll to position [223, 0]
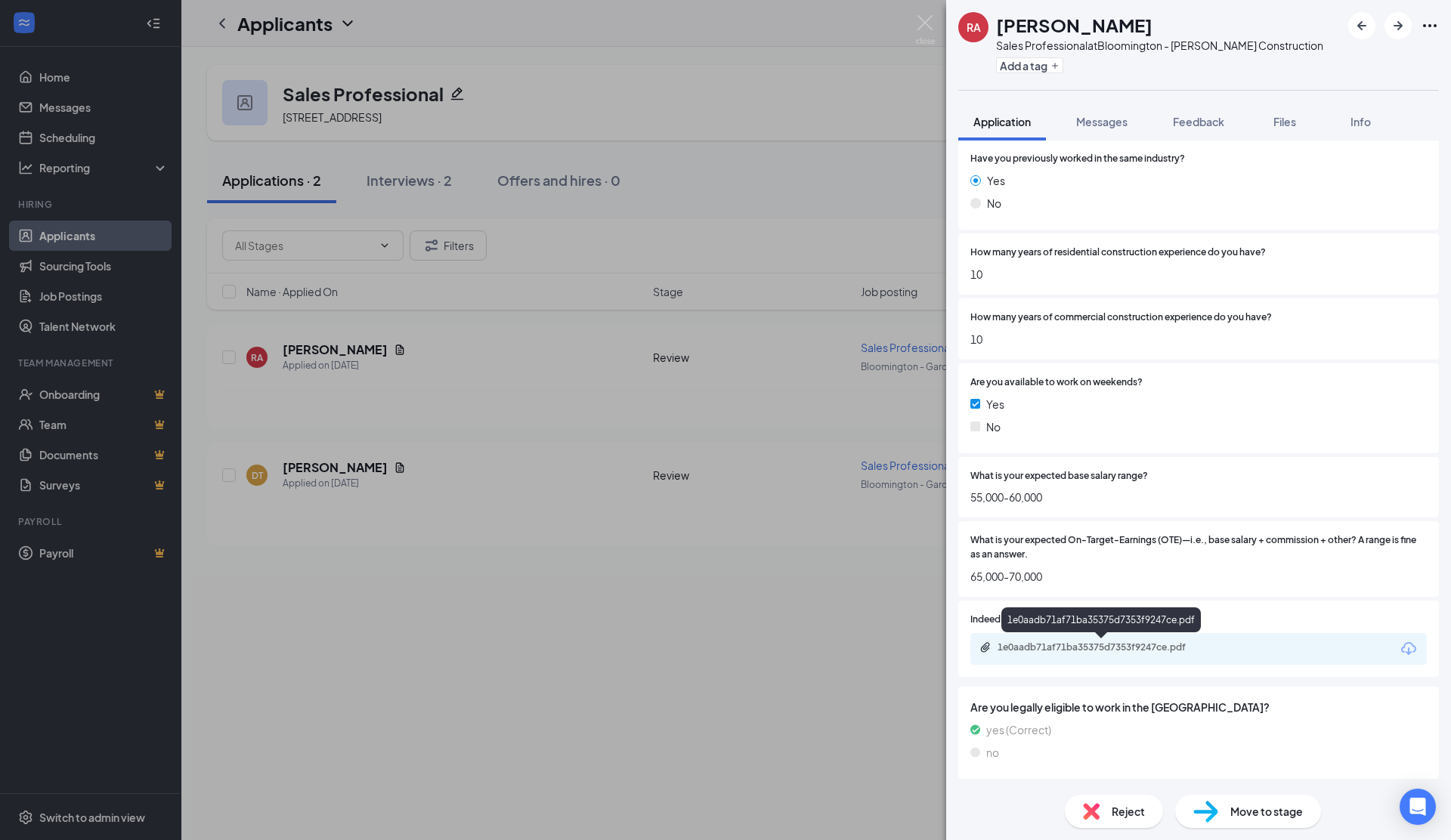
click at [1078, 648] on div "1e0aadb71af71ba35375d7353f9247ce.pdf" at bounding box center [1103, 647] width 212 height 12
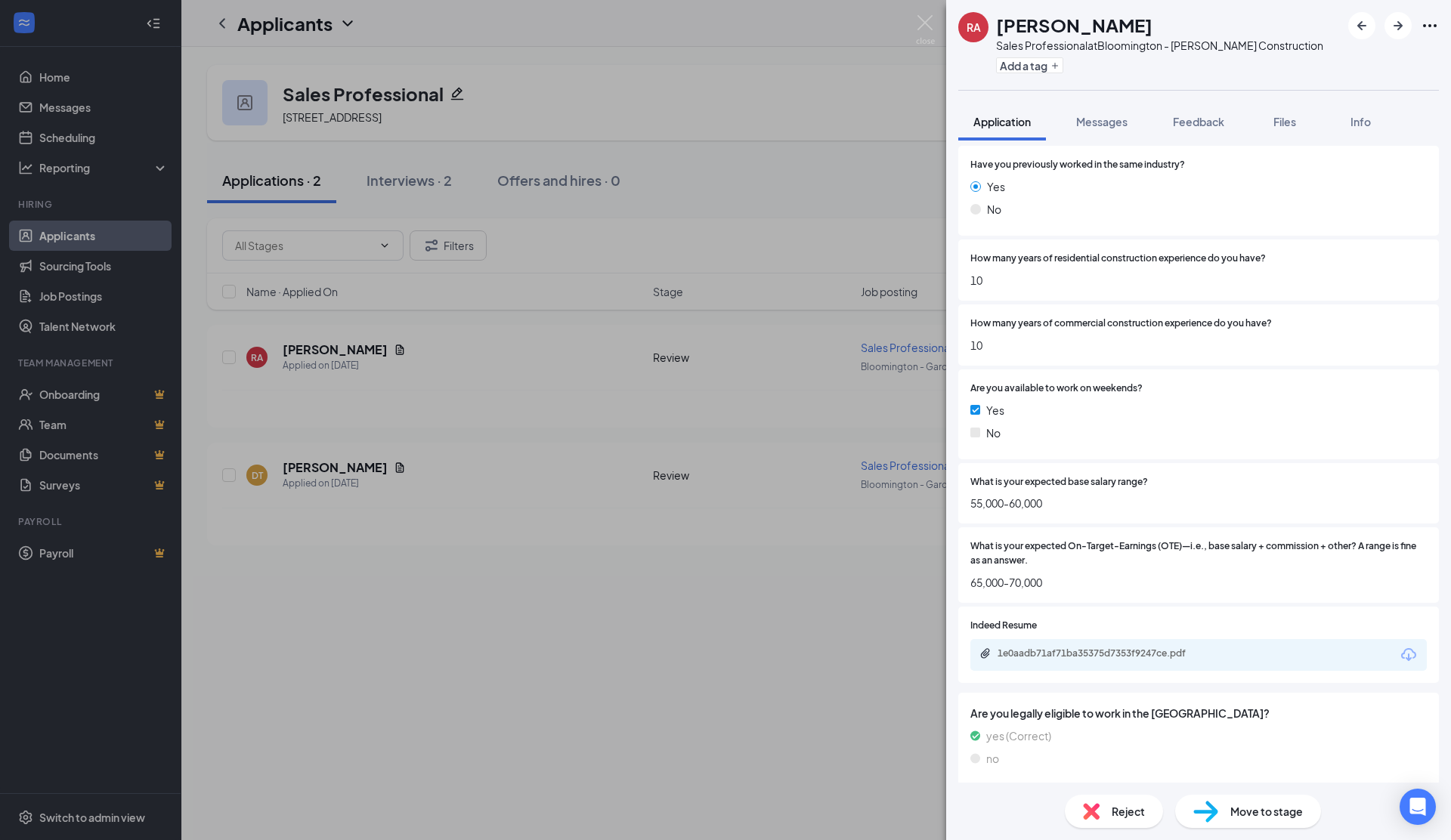
click at [1245, 808] on span "Move to stage" at bounding box center [1266, 812] width 72 height 17
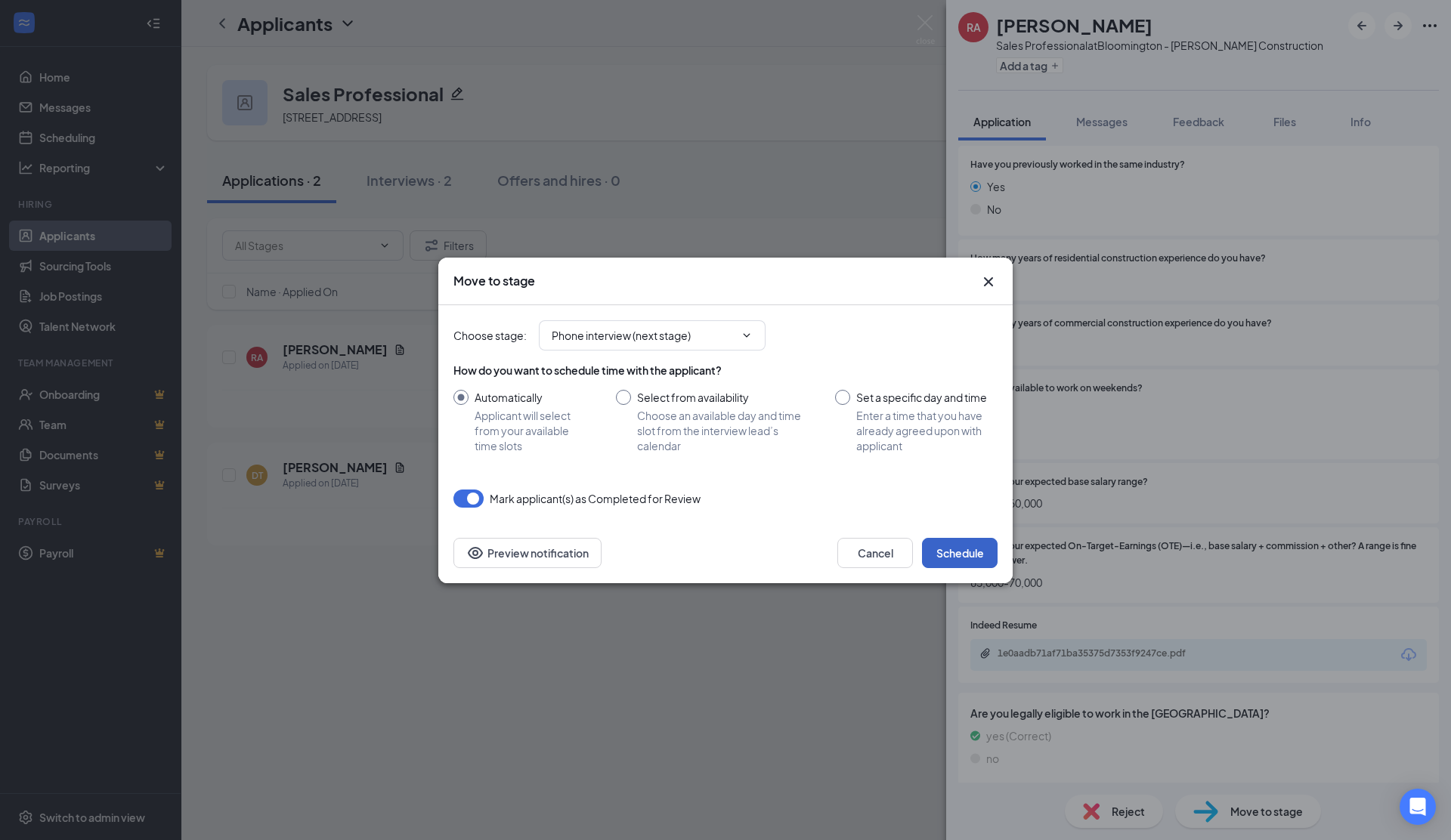
click at [959, 544] on button "Schedule" at bounding box center [959, 553] width 76 height 31
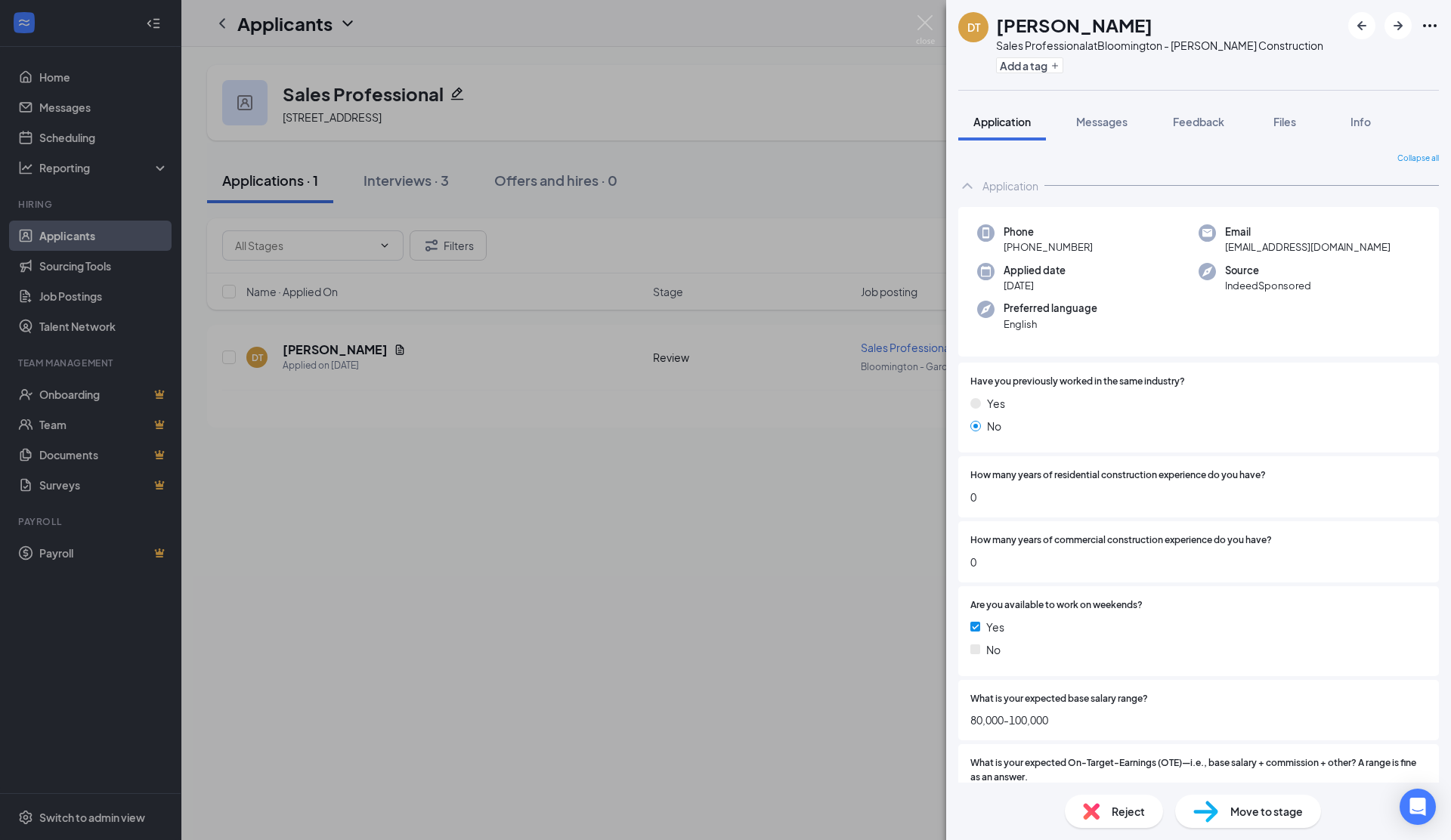
click at [314, 349] on div "DT David Turek Sales Professional at Bloomington - Gardner Construction Add a t…" at bounding box center [726, 420] width 1451 height 840
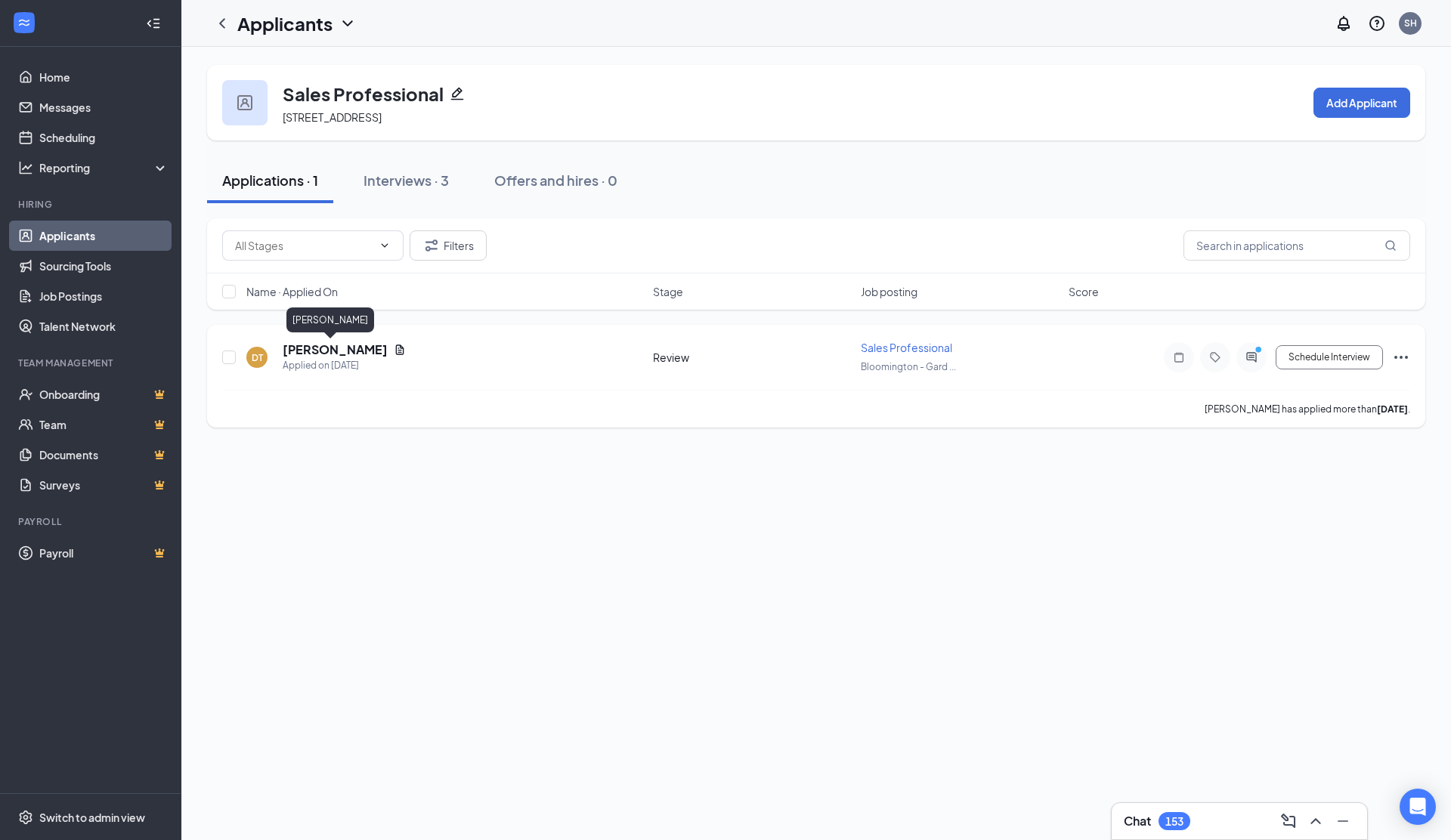
click at [313, 349] on h5 "David Turek" at bounding box center [335, 350] width 105 height 17
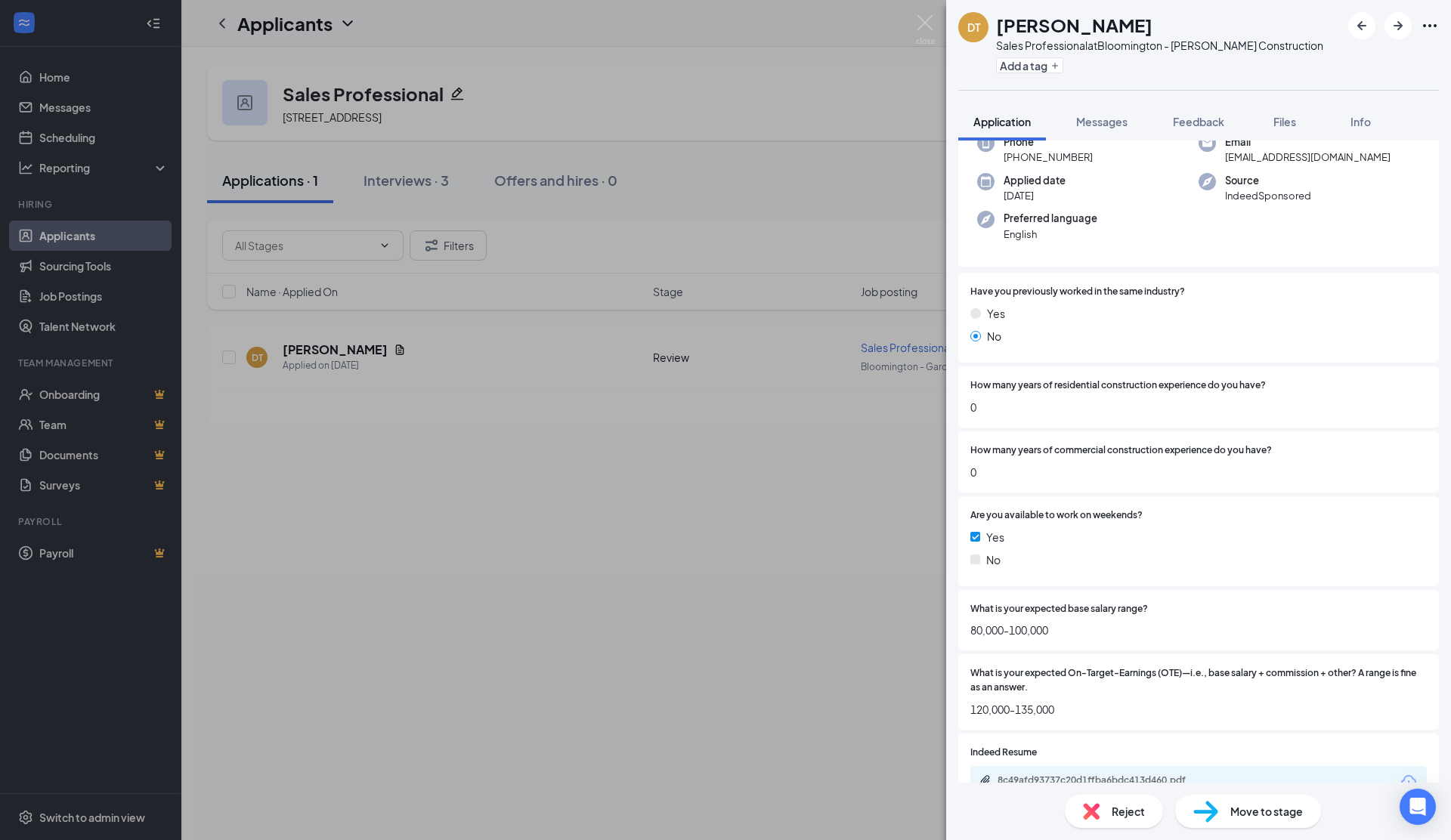
scroll to position [223, 0]
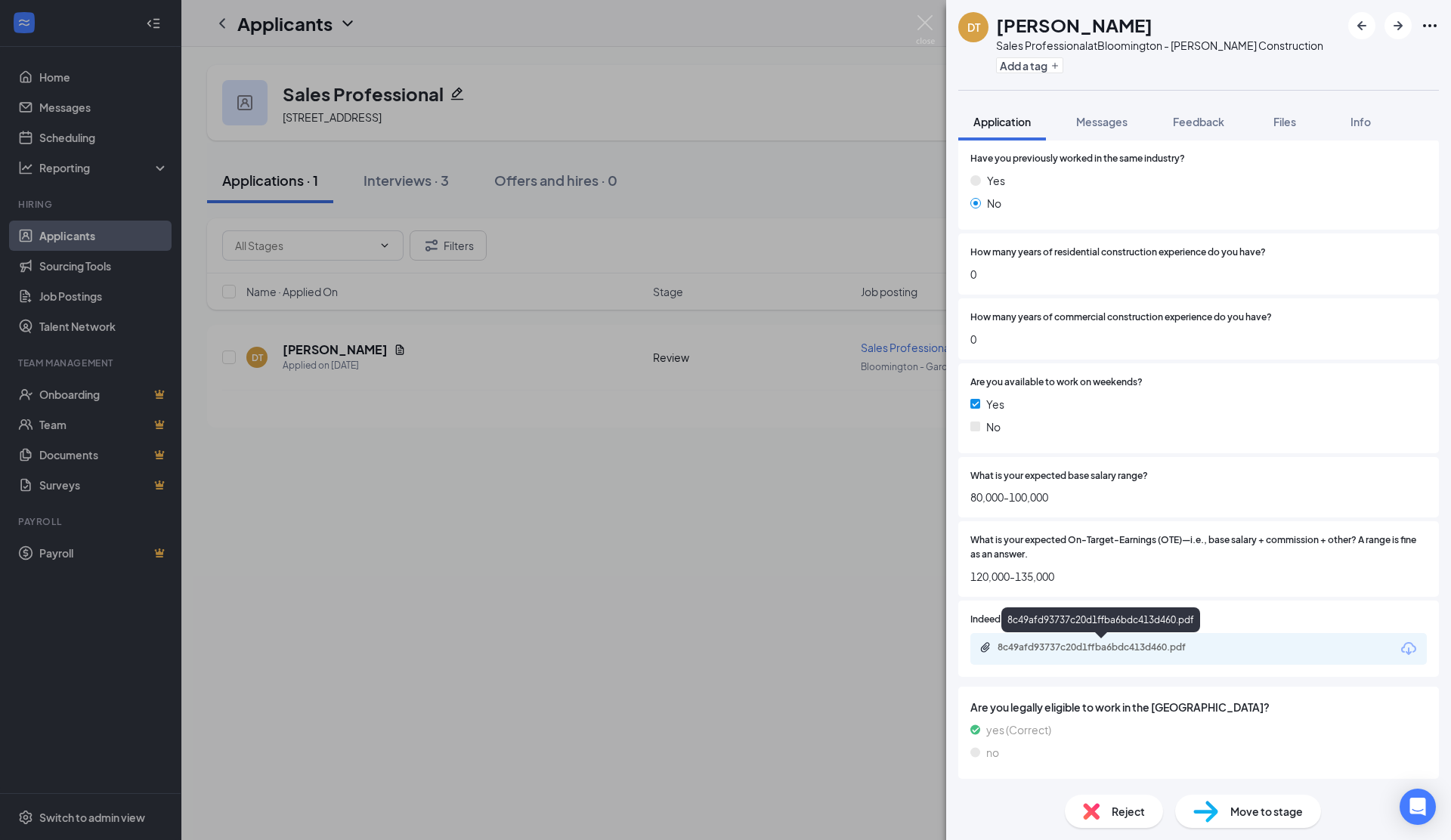
click at [1036, 647] on div "8c49afd93737c20d1ffba6bdc413d460.pdf" at bounding box center [1103, 647] width 212 height 12
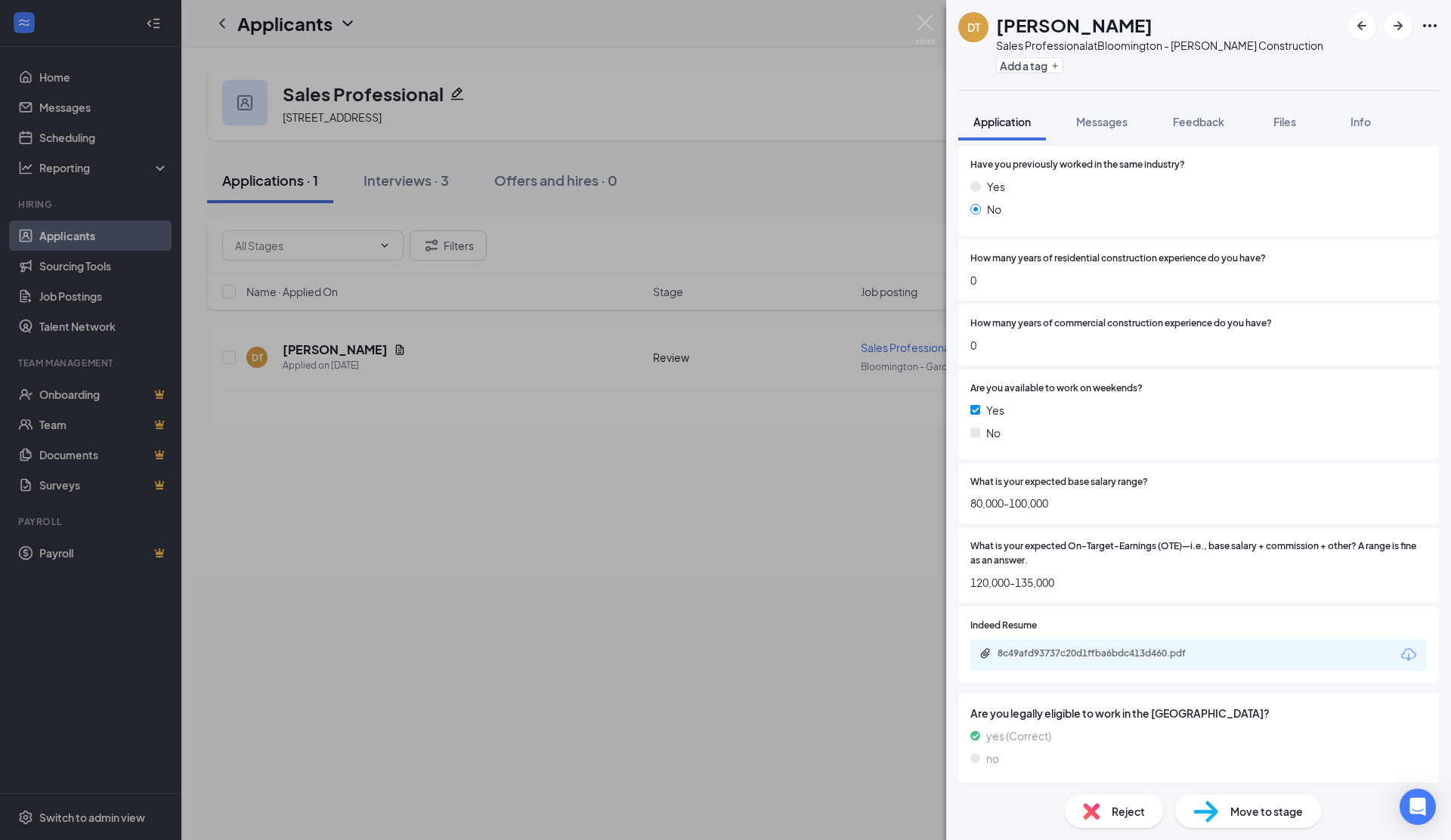
click at [1123, 799] on div "Reject" at bounding box center [1114, 811] width 99 height 33
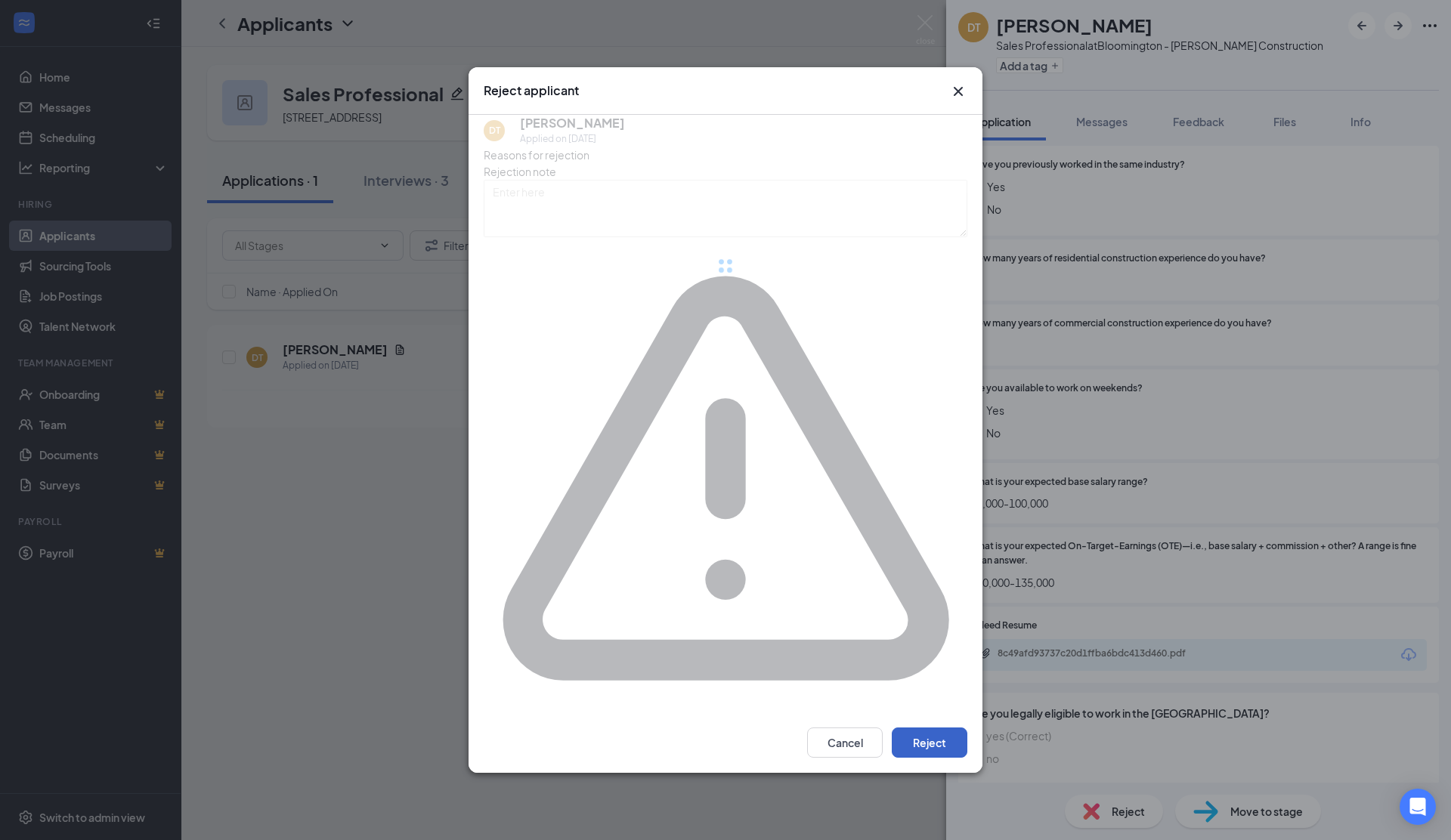
click at [923, 728] on button "Reject" at bounding box center [929, 743] width 76 height 31
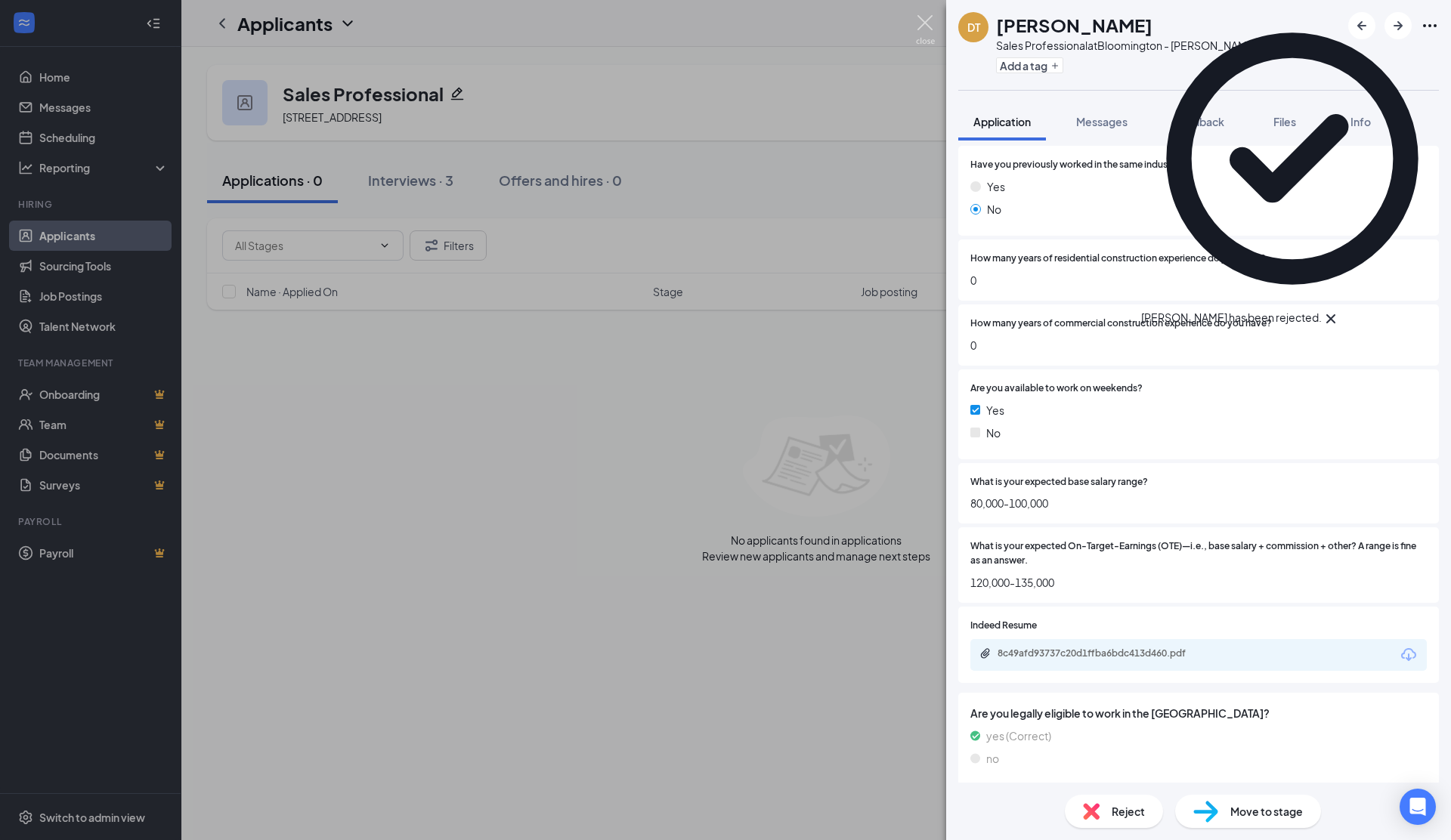
click at [928, 18] on img at bounding box center [925, 30] width 19 height 30
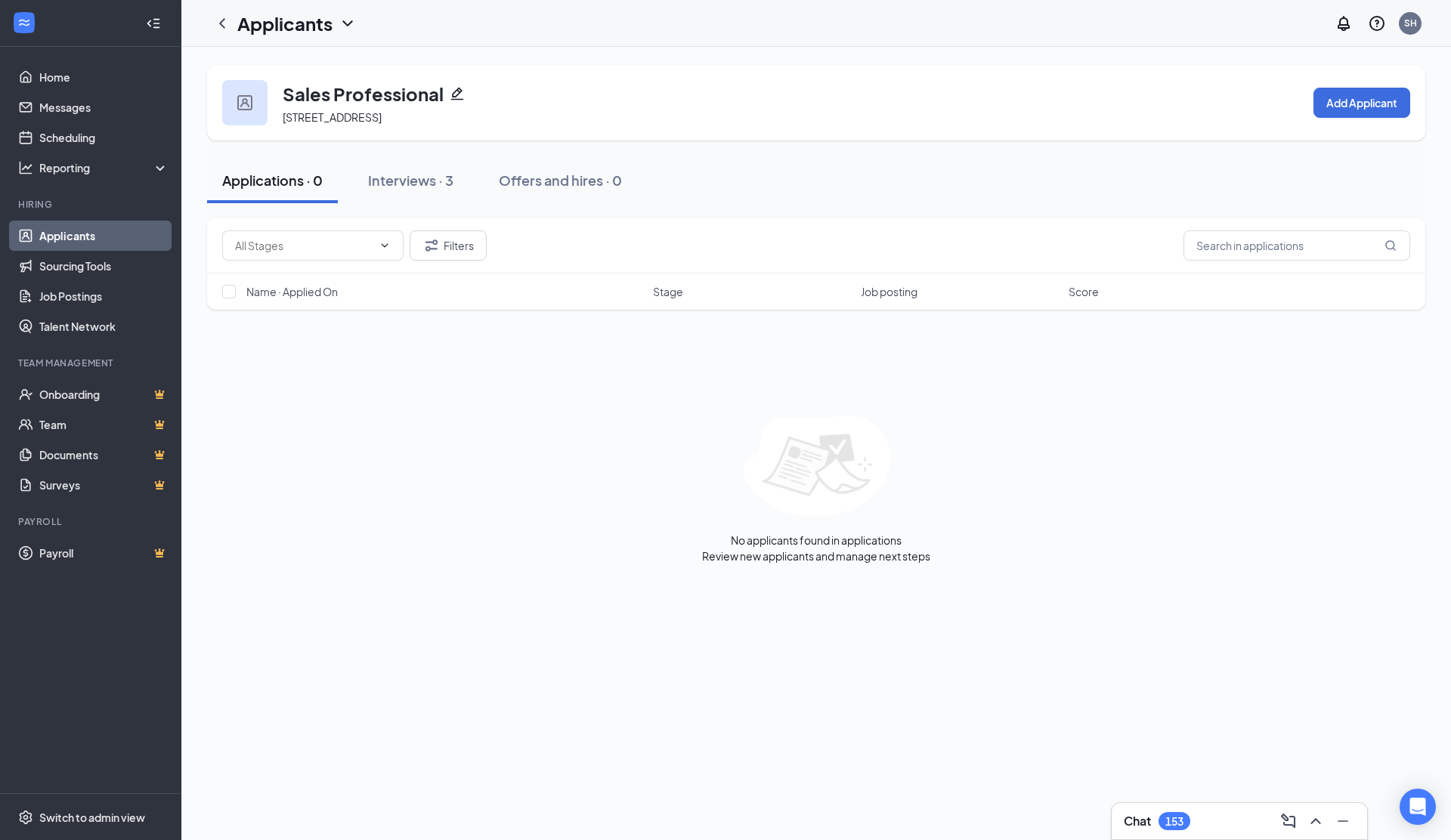
click at [456, 92] on icon "Pencil" at bounding box center [458, 94] width 15 height 15
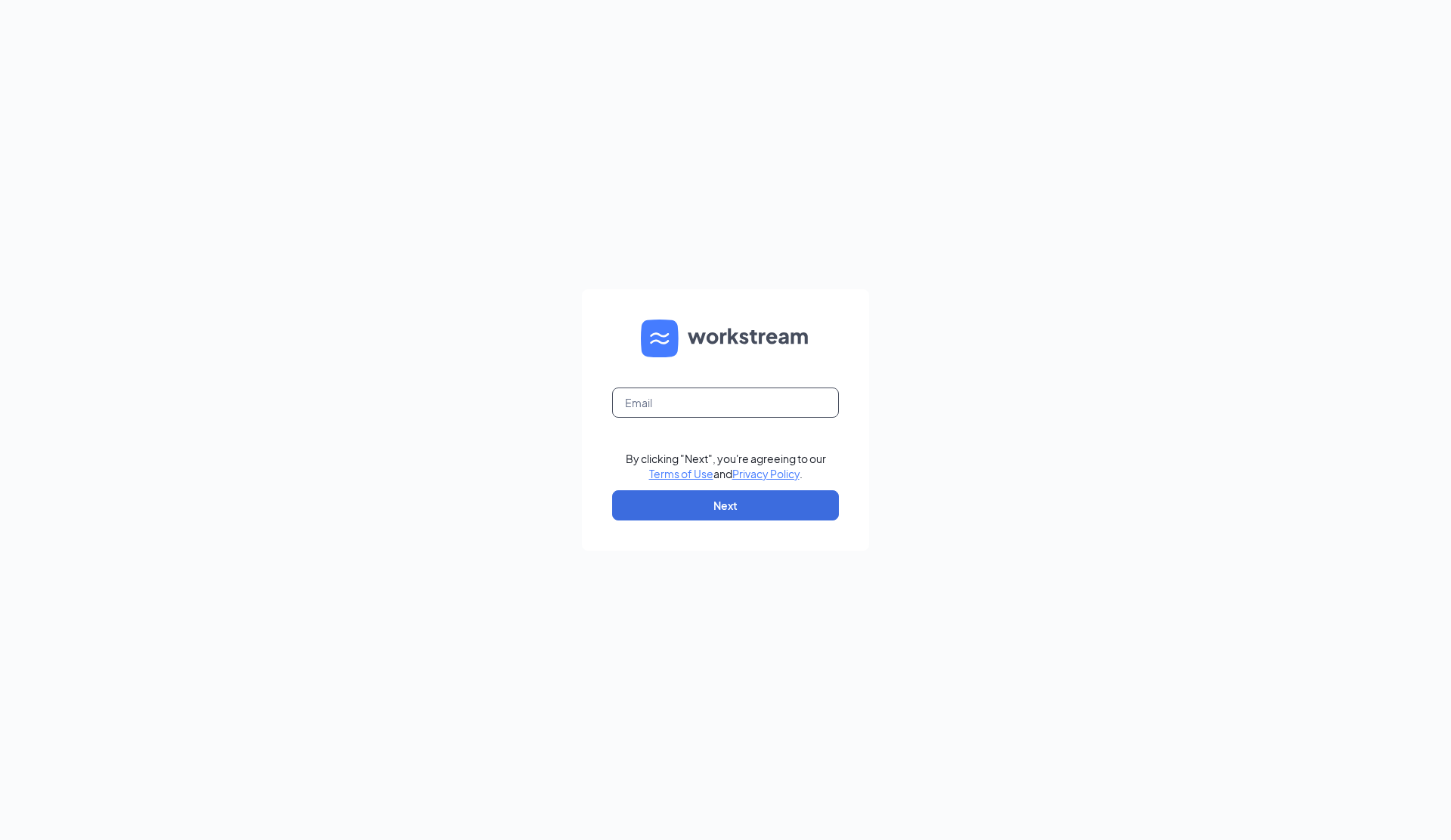
click at [696, 408] on input "text" at bounding box center [726, 403] width 227 height 31
type input "[PERSON_NAME][EMAIL_ADDRESS][DOMAIN_NAME]"
click at [721, 503] on button "Next" at bounding box center [726, 506] width 227 height 31
click at [720, 505] on button "Next" at bounding box center [726, 506] width 227 height 31
click at [650, 394] on input "text" at bounding box center [726, 403] width 227 height 31
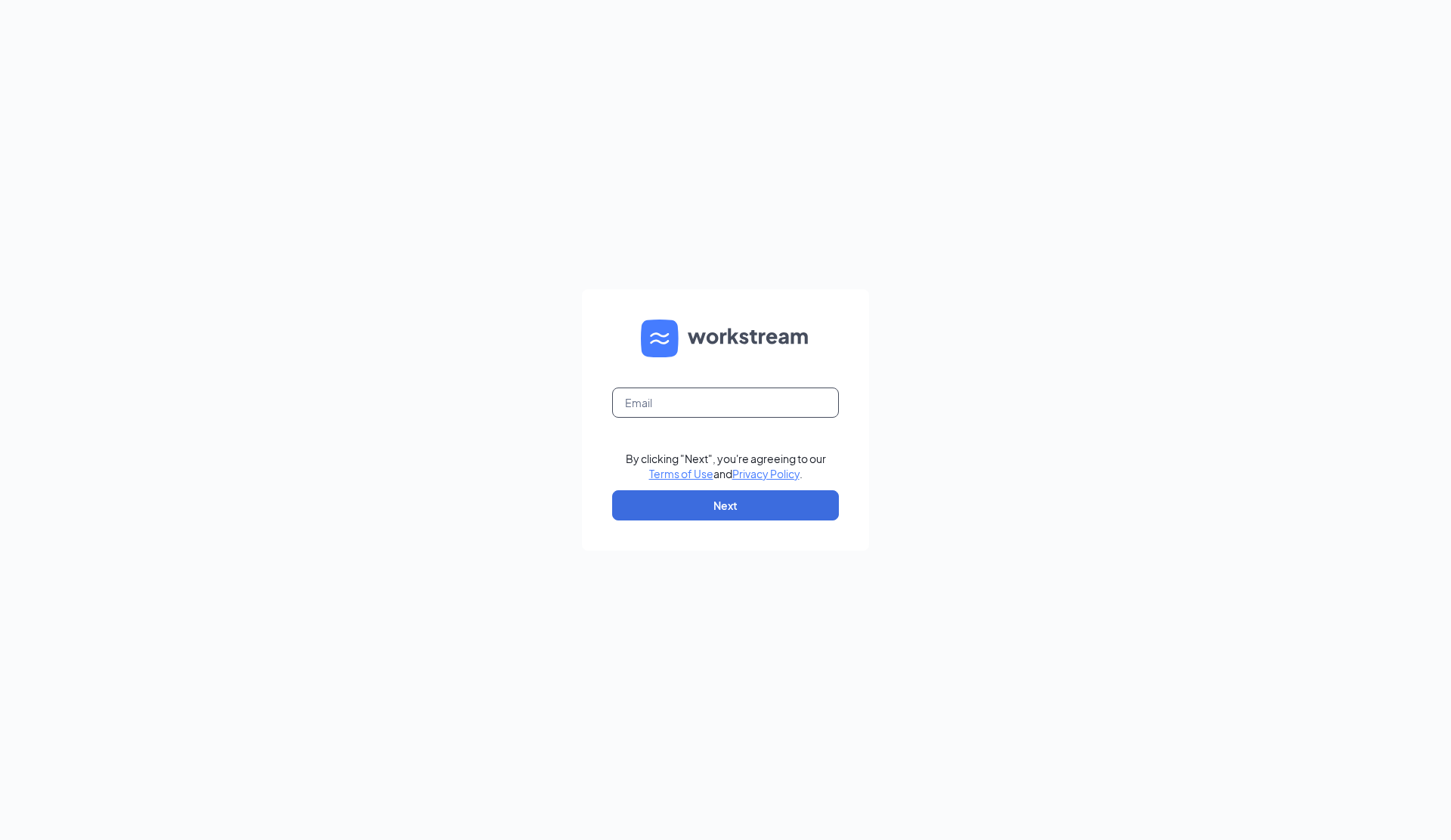
type input "[PERSON_NAME][EMAIL_ADDRESS][DOMAIN_NAME]"
click at [729, 505] on button "Next" at bounding box center [726, 506] width 227 height 31
